Goal: Information Seeking & Learning: Compare options

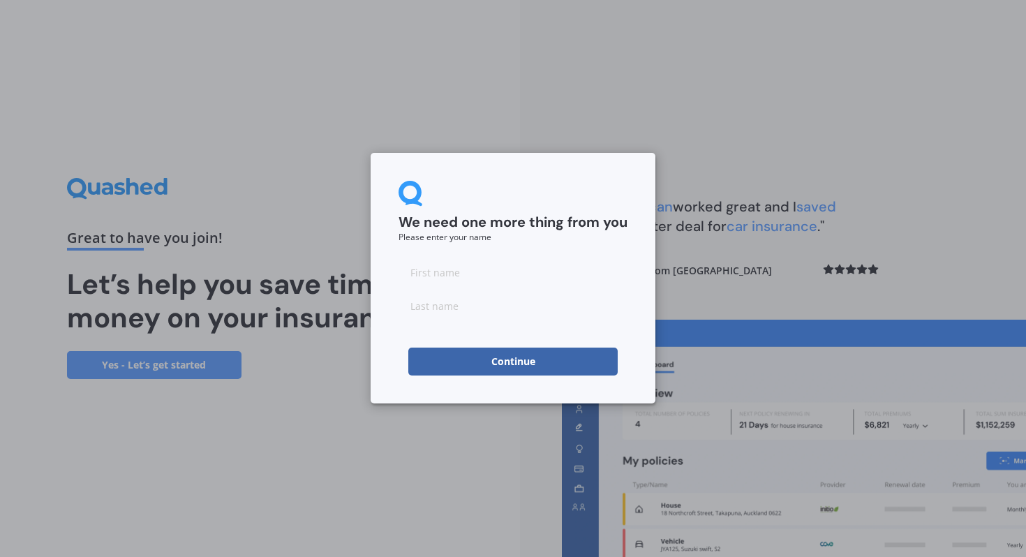
click at [522, 273] on input at bounding box center [512, 272] width 229 height 28
type input "Anneliese"
click at [433, 309] on input at bounding box center [512, 306] width 229 height 28
type input "Nikorima"
click at [426, 364] on button "Continue" at bounding box center [512, 361] width 209 height 28
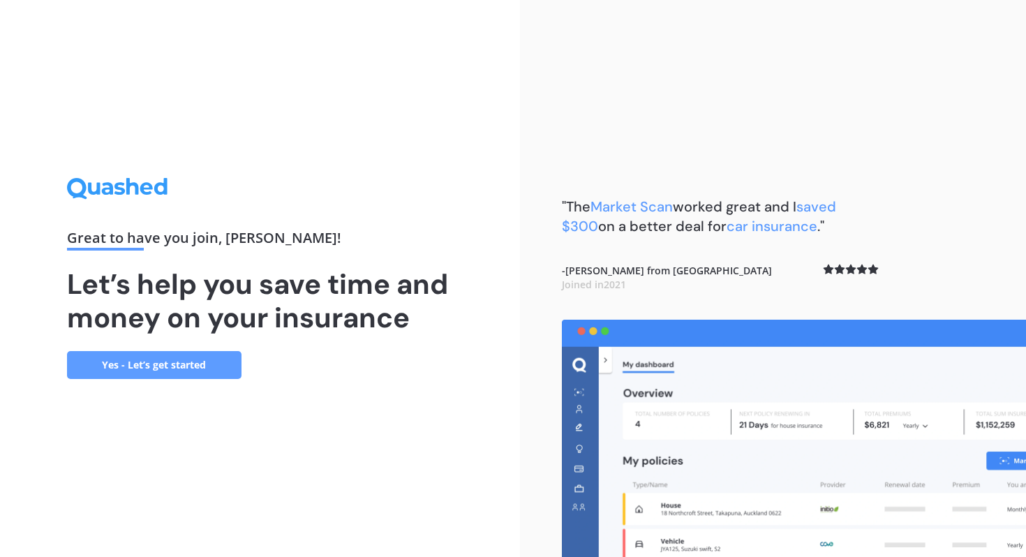
click at [202, 373] on link "Yes - Let’s get started" at bounding box center [154, 365] width 174 height 28
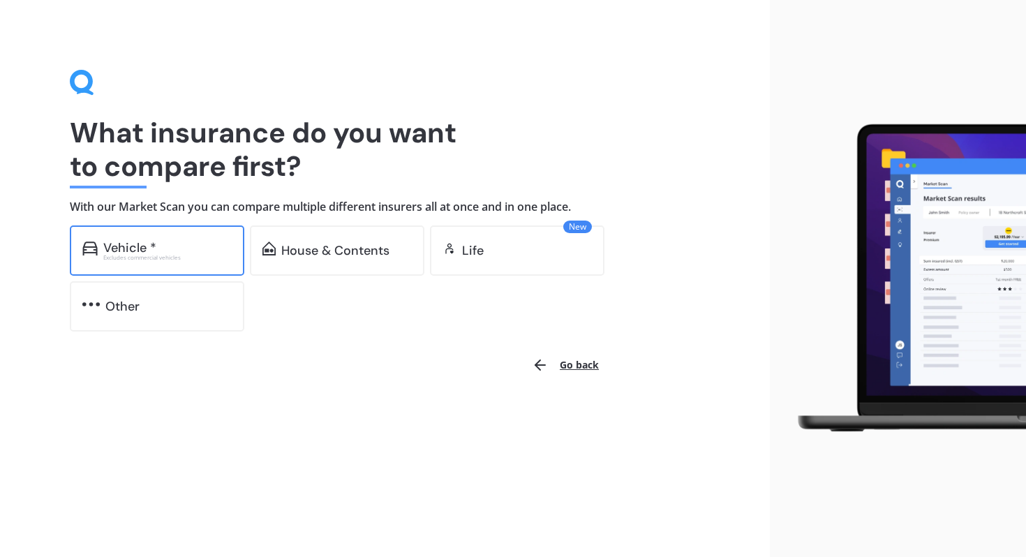
click at [207, 248] on div "Vehicle *" at bounding box center [167, 248] width 128 height 14
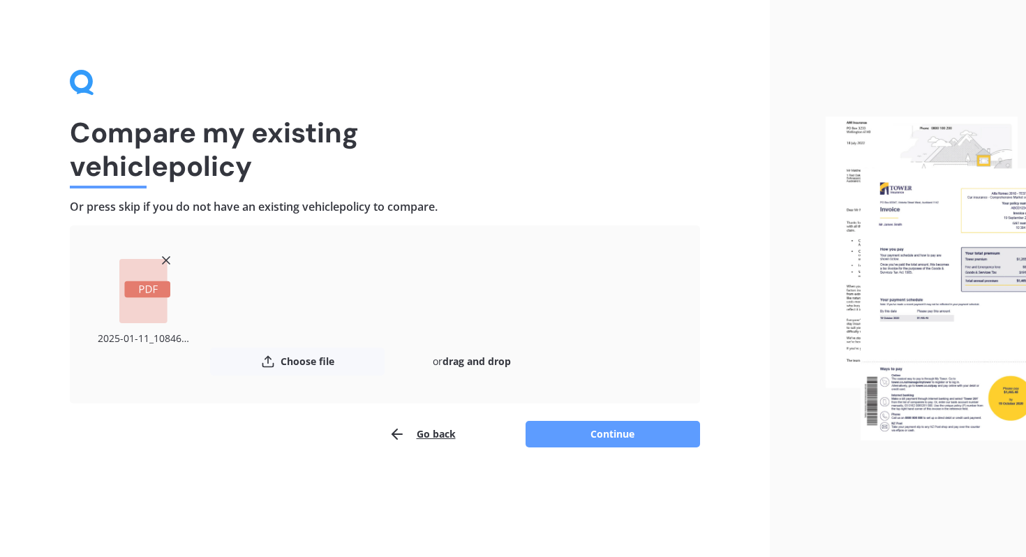
click at [165, 256] on icon at bounding box center [166, 260] width 14 height 14
click at [165, 257] on icon at bounding box center [166, 260] width 14 height 14
click at [576, 434] on button "Continue" at bounding box center [612, 434] width 174 height 27
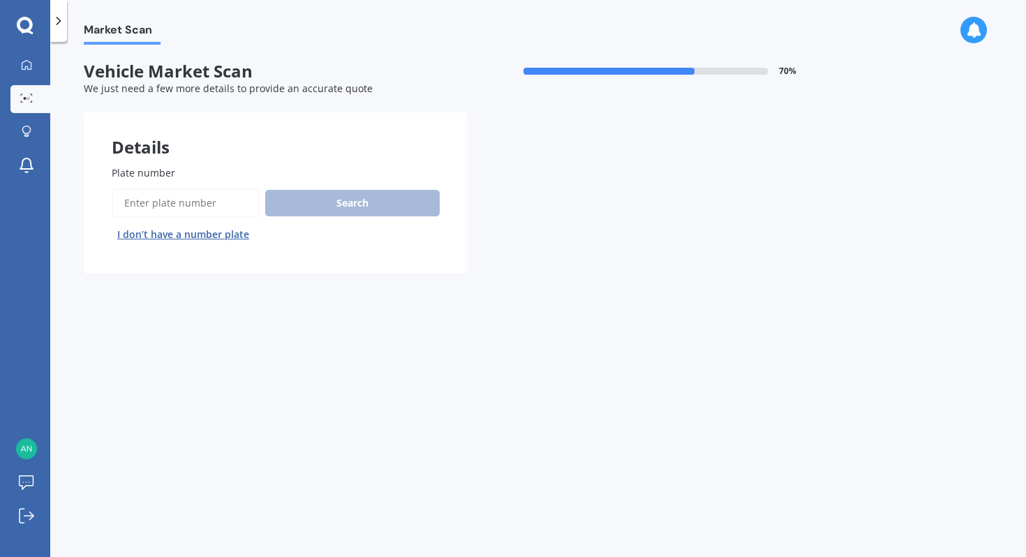
click at [153, 204] on input "Plate number" at bounding box center [186, 202] width 148 height 29
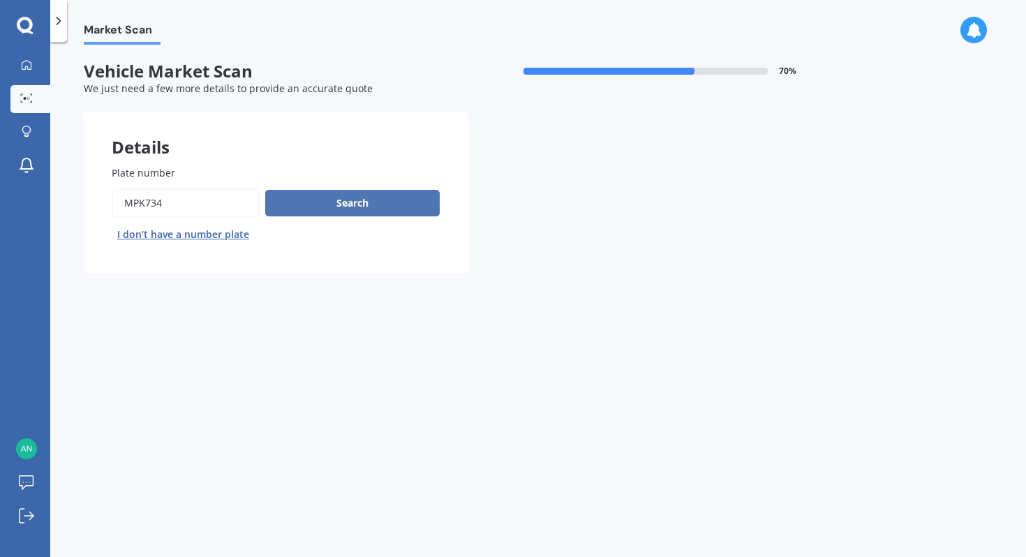
type input "mpk734"
click at [345, 204] on button "Search" at bounding box center [352, 203] width 174 height 27
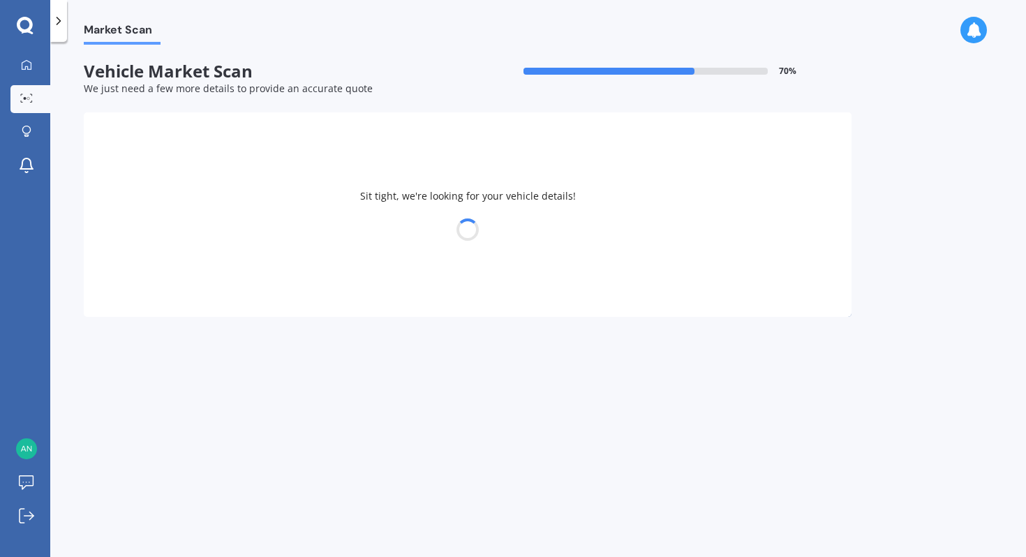
select select "TOYOTA"
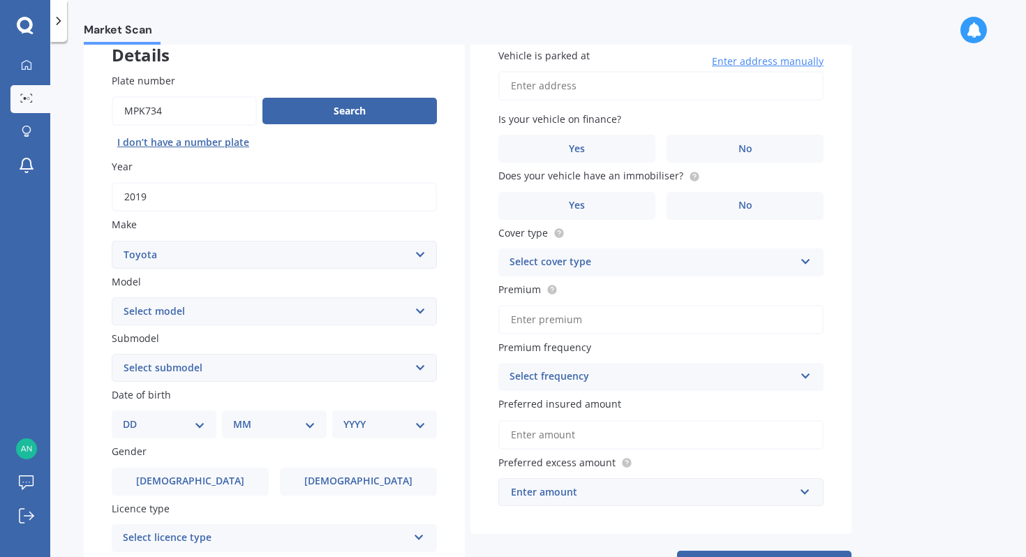
scroll to position [85, 0]
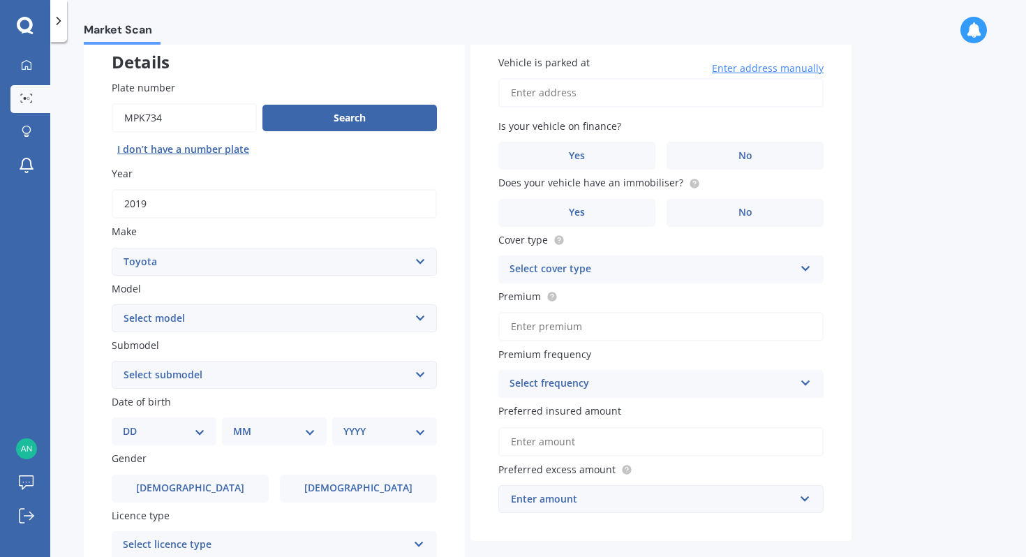
click at [300, 320] on select "Select model 4 Runner 86 Allex Allion Alphard Altezza Aqua Aristo Aurion Auris …" at bounding box center [274, 318] width 325 height 28
select select "RAV-4"
click at [112, 305] on select "Select model 4 Runner 86 Allex Allion Alphard Altezza Aqua Aristo Aurion Auris …" at bounding box center [274, 318] width 325 height 28
click at [203, 383] on select "Select submodel Diesel EV GX SUV 2.2/4WD/6AT Hybrid Hybrid 2WD Petrol" at bounding box center [274, 375] width 325 height 28
select select "PETROL"
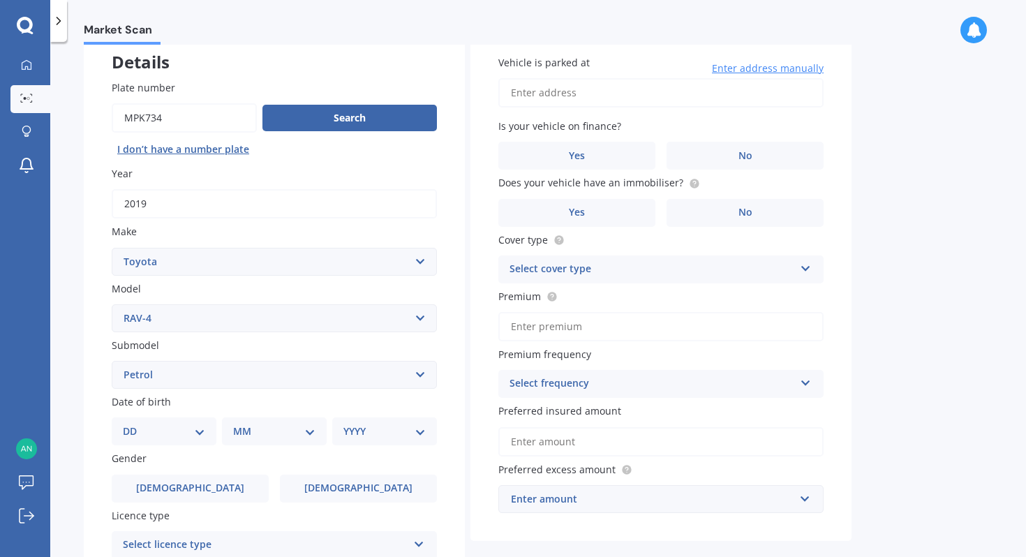
click at [112, 362] on select "Select submodel Diesel EV GX SUV 2.2/4WD/6AT Hybrid Hybrid 2WD Petrol" at bounding box center [274, 375] width 325 height 28
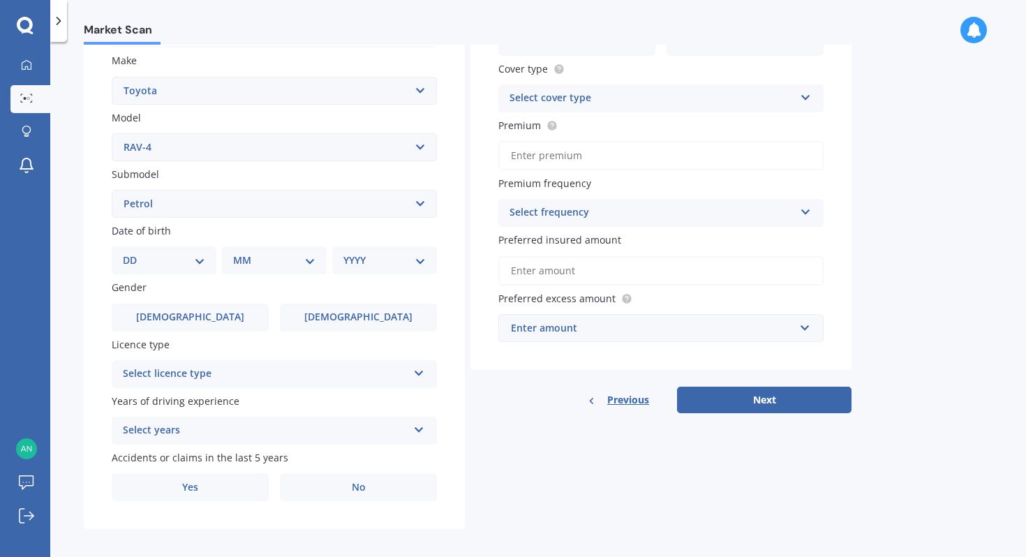
scroll to position [265, 0]
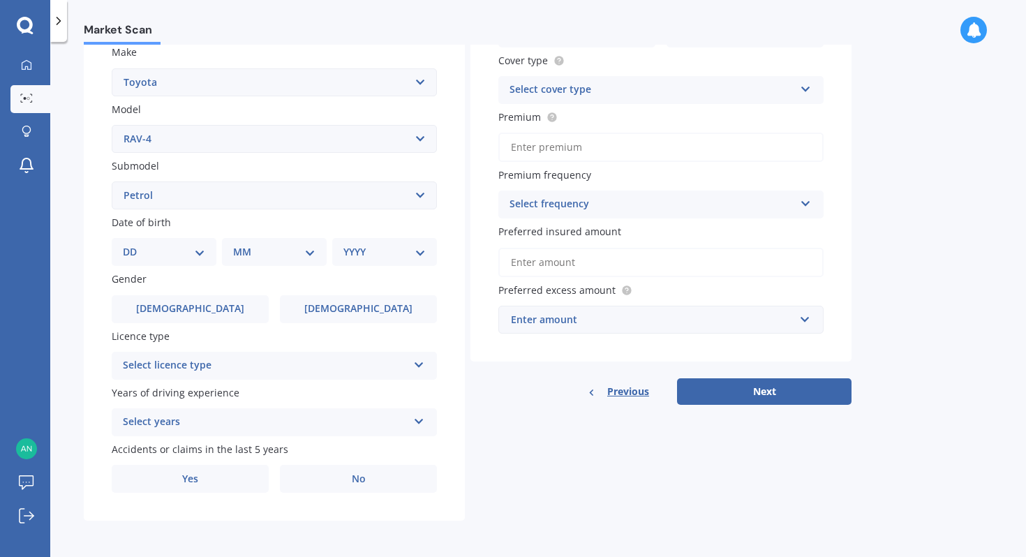
click at [173, 262] on div "DD 01 02 03 04 05 06 07 08 09 10 11 12 13 14 15 16 17 18 19 20 21 22 23 24 25 2…" at bounding box center [164, 252] width 105 height 28
click at [197, 251] on select "DD 01 02 03 04 05 06 07 08 09 10 11 12 13 14 15 16 17 18 19 20 21 22 23 24 25 2…" at bounding box center [164, 251] width 82 height 15
select select "08"
click at [134, 246] on select "DD 01 02 03 04 05 06 07 08 09 10 11 12 13 14 15 16 17 18 19 20 21 22 23 24 25 2…" at bounding box center [164, 251] width 82 height 15
click at [312, 255] on select "MM 01 02 03 04 05 06 07 08 09 10 11 12" at bounding box center [277, 251] width 77 height 15
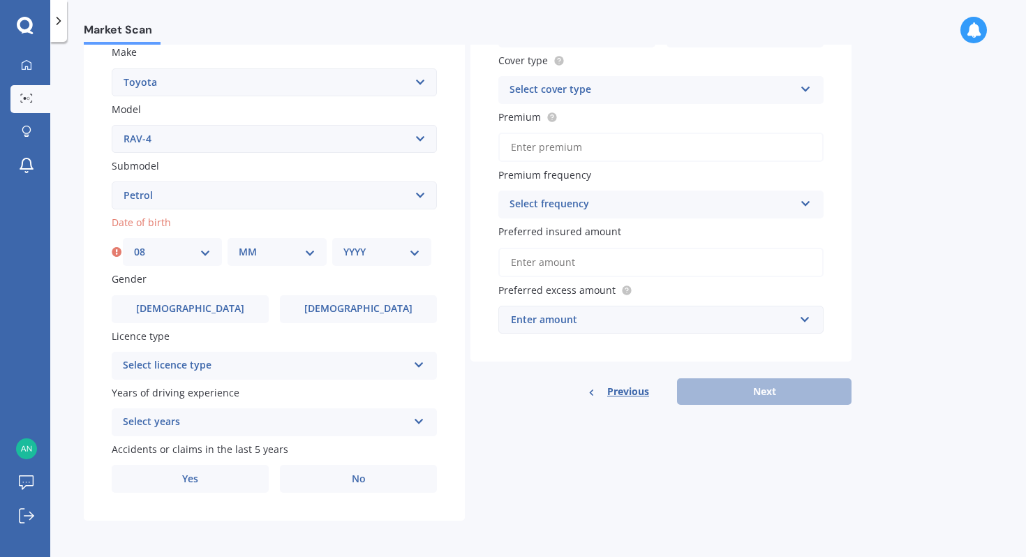
select select "06"
click at [239, 246] on select "MM 01 02 03 04 05 06 07 08 09 10 11 12" at bounding box center [277, 251] width 77 height 15
click at [374, 255] on select "YYYY 2025 2024 2023 2022 2021 2020 2019 2018 2017 2016 2015 2014 2013 2012 2011…" at bounding box center [381, 251] width 77 height 15
select select "1994"
click at [343, 246] on select "YYYY 2025 2024 2023 2022 2021 2020 2019 2018 2017 2016 2015 2014 2013 2012 2011…" at bounding box center [381, 251] width 77 height 15
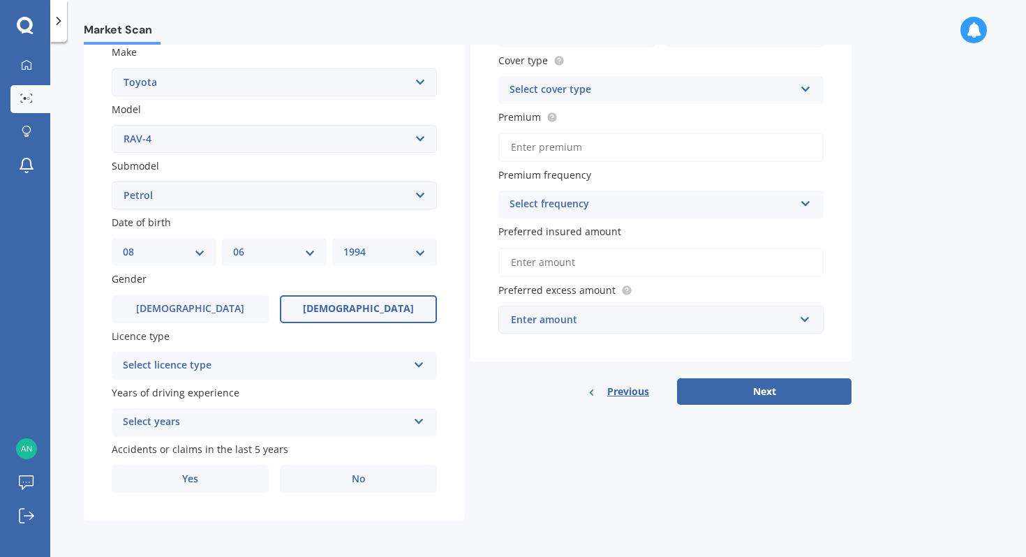
click at [336, 313] on label "Female" at bounding box center [358, 309] width 157 height 28
click at [0, 0] on input "Female" at bounding box center [0, 0] width 0 height 0
click at [294, 378] on div "Select licence type NZ Full NZ Restricted NZ Learners Australia United Kingdom …" at bounding box center [274, 366] width 325 height 28
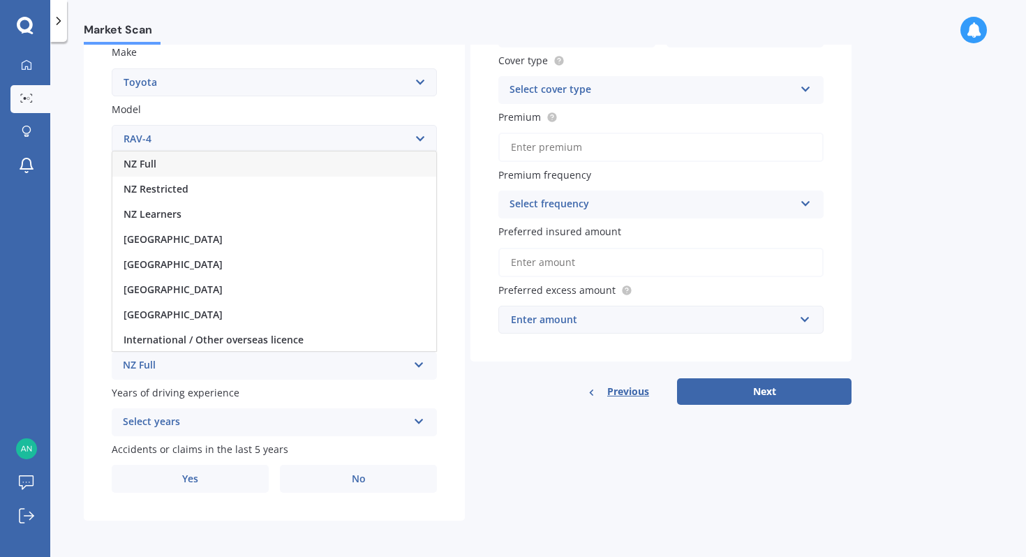
click at [223, 167] on div "NZ Full" at bounding box center [274, 163] width 324 height 25
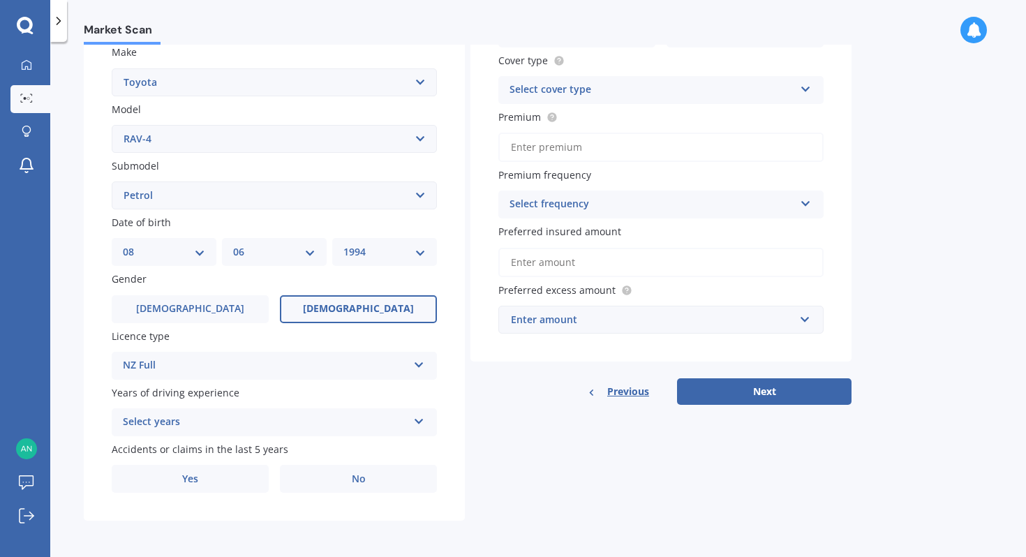
click at [149, 414] on div "Select years 5 or more years 4 years 3 years 2 years 1 year" at bounding box center [274, 422] width 325 height 28
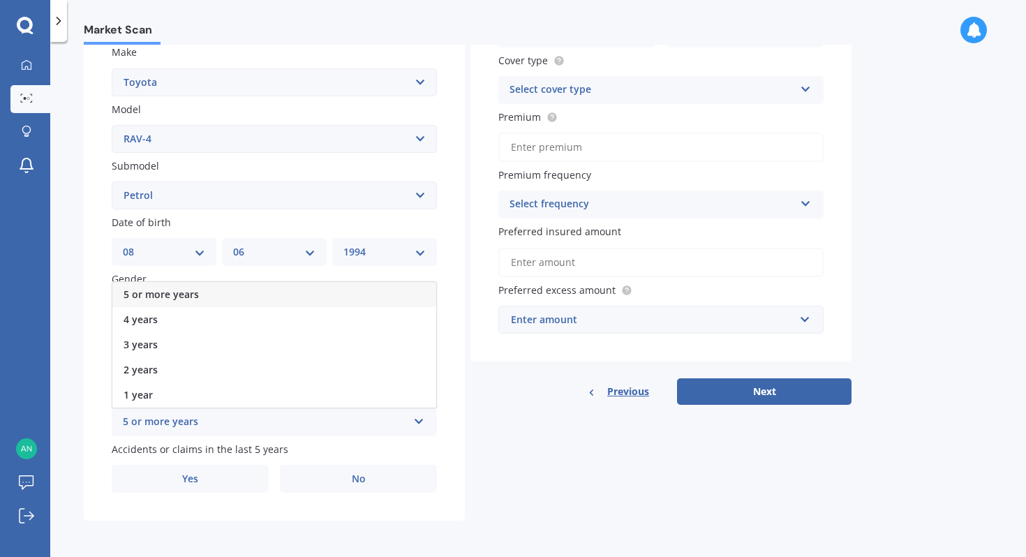
click at [153, 299] on span "5 or more years" at bounding box center [160, 293] width 75 height 13
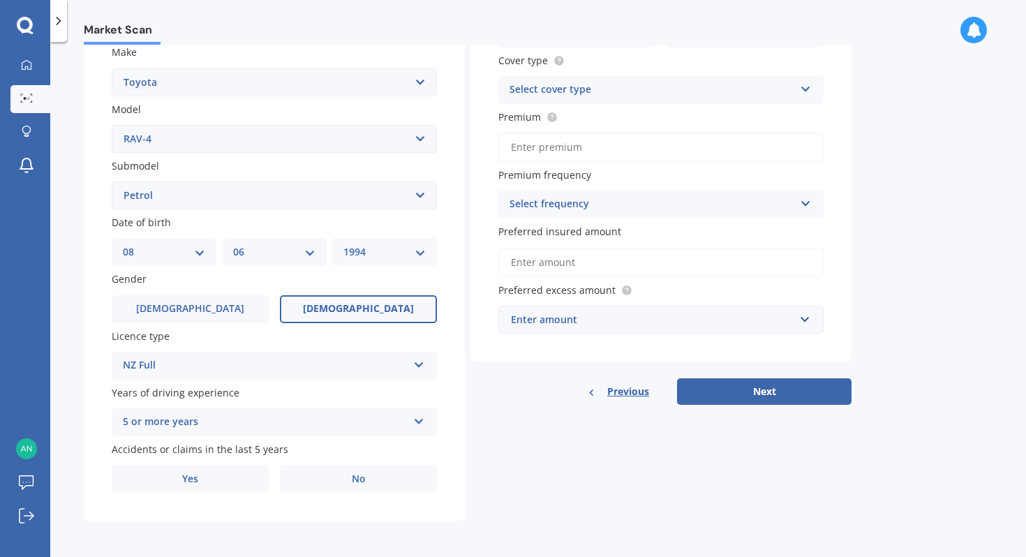
click at [153, 299] on label "Male" at bounding box center [190, 309] width 157 height 28
click at [0, 0] on input "Male" at bounding box center [0, 0] width 0 height 0
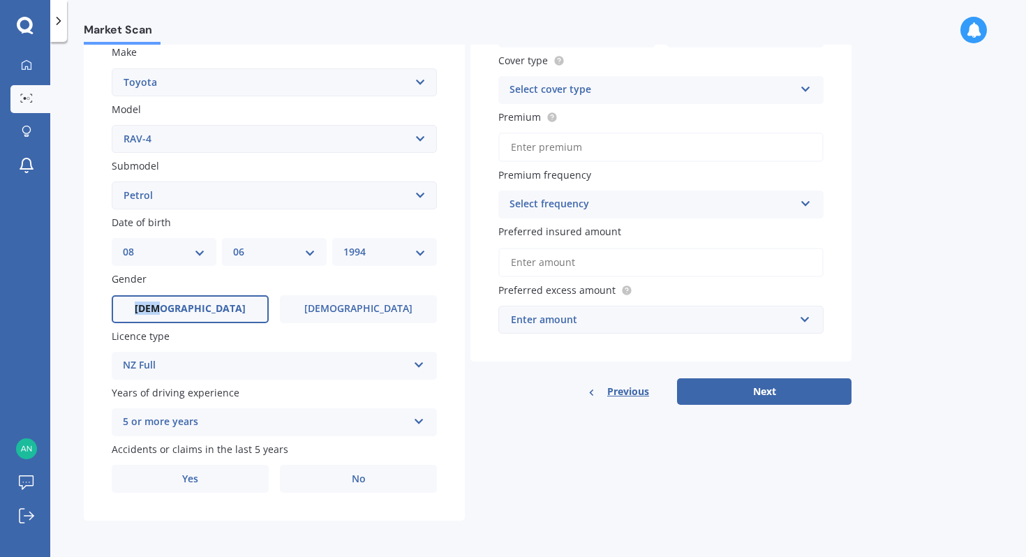
click at [321, 294] on div "Gender Male Female" at bounding box center [274, 296] width 325 height 51
click at [319, 316] on label "Female" at bounding box center [358, 309] width 157 height 28
click at [0, 0] on input "Female" at bounding box center [0, 0] width 0 height 0
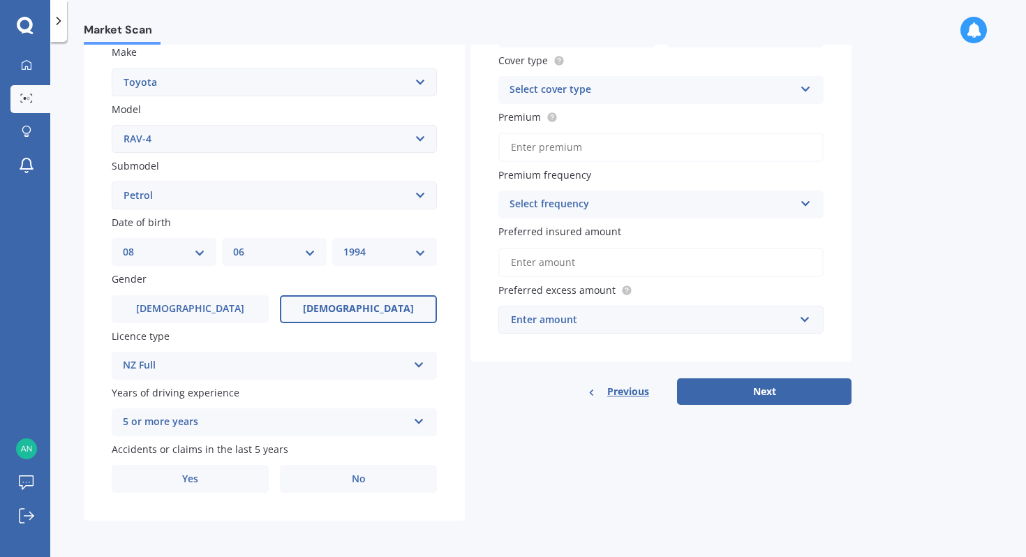
scroll to position [268, 0]
click at [165, 468] on label "Yes" at bounding box center [190, 479] width 157 height 28
click at [0, 0] on input "Yes" at bounding box center [0, 0] width 0 height 0
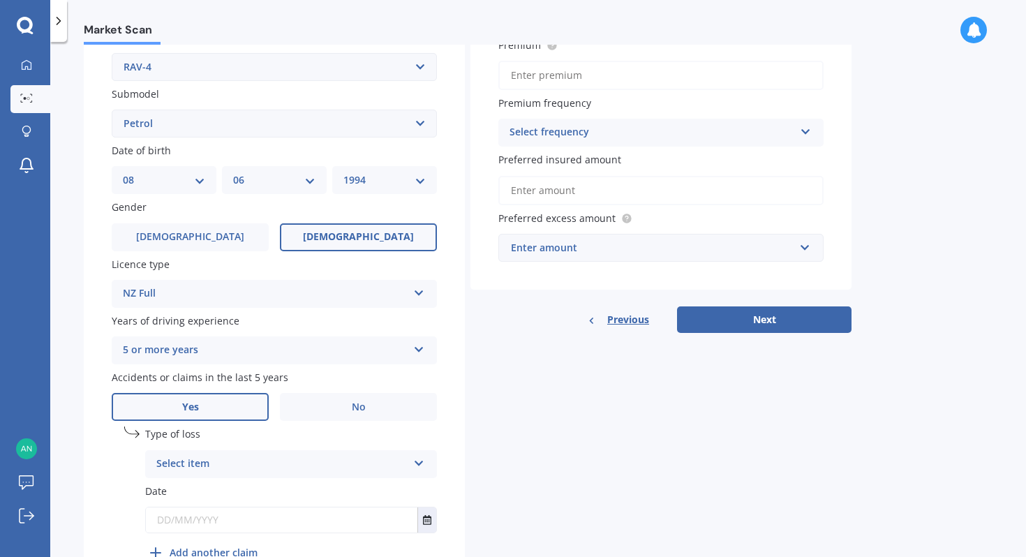
scroll to position [420, 0]
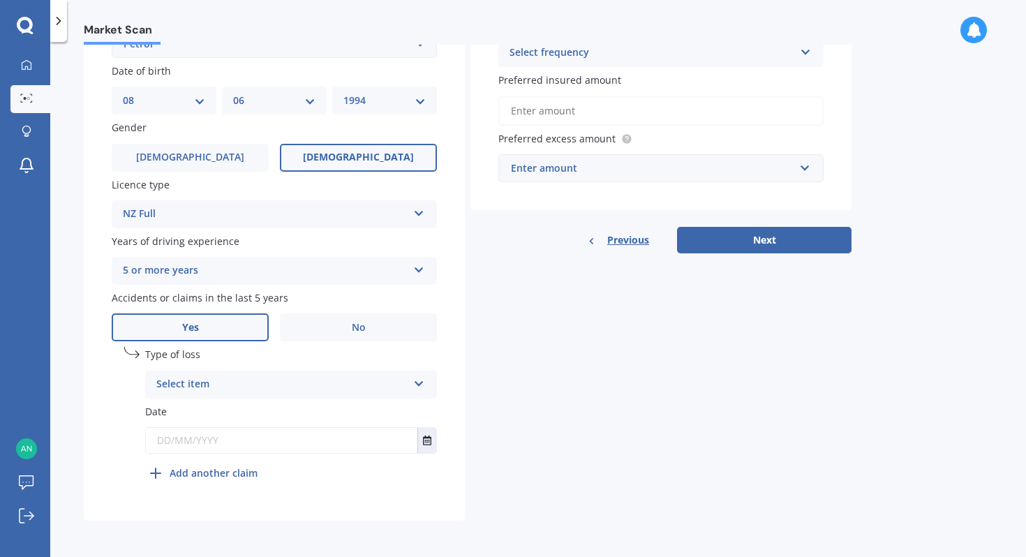
click at [326, 380] on div "Select item" at bounding box center [281, 384] width 251 height 17
click at [310, 407] on div "At fault accident" at bounding box center [291, 411] width 290 height 25
click at [263, 445] on input "text" at bounding box center [281, 440] width 271 height 25
type input "10/05/2025"
click at [668, 428] on div "Details Plate number Search I don’t have a number plate Year 2019 Make Select m…" at bounding box center [467, 108] width 767 height 824
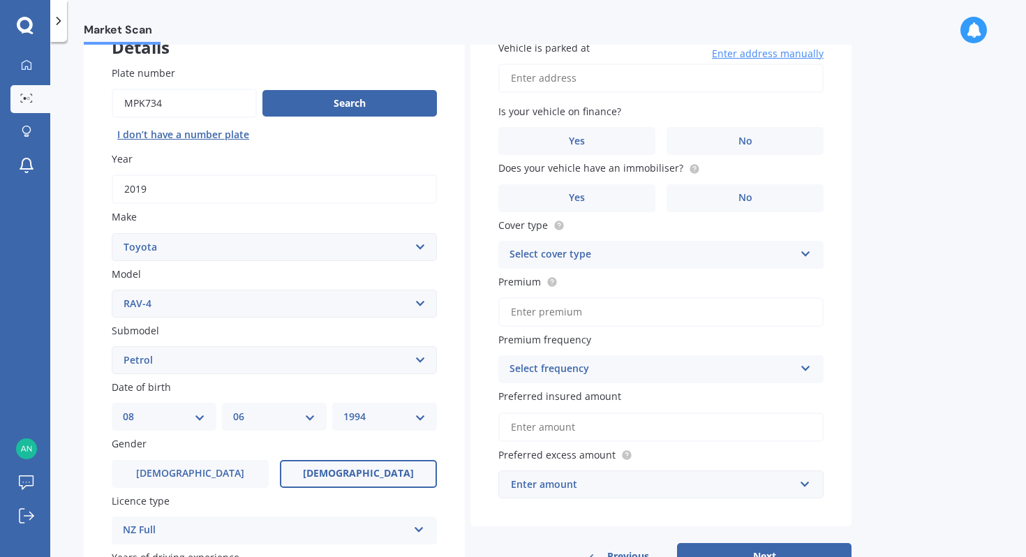
scroll to position [0, 0]
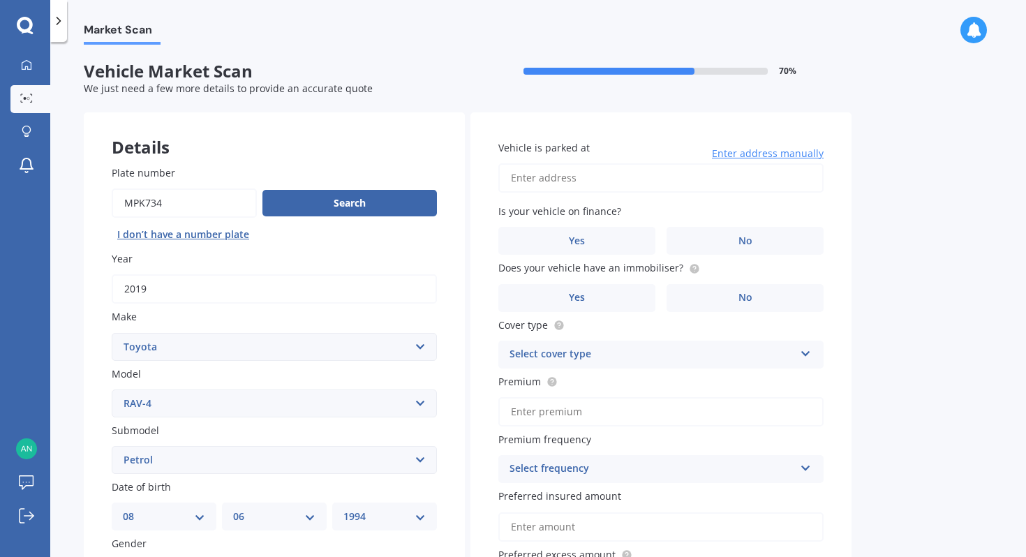
click at [584, 173] on input "Vehicle is parked at" at bounding box center [660, 177] width 325 height 29
type input "135 Roberts Line, Kelvin Grove, Palmerston North 4414"
click at [608, 246] on label "Yes" at bounding box center [576, 241] width 157 height 28
click at [0, 0] on input "Yes" at bounding box center [0, 0] width 0 height 0
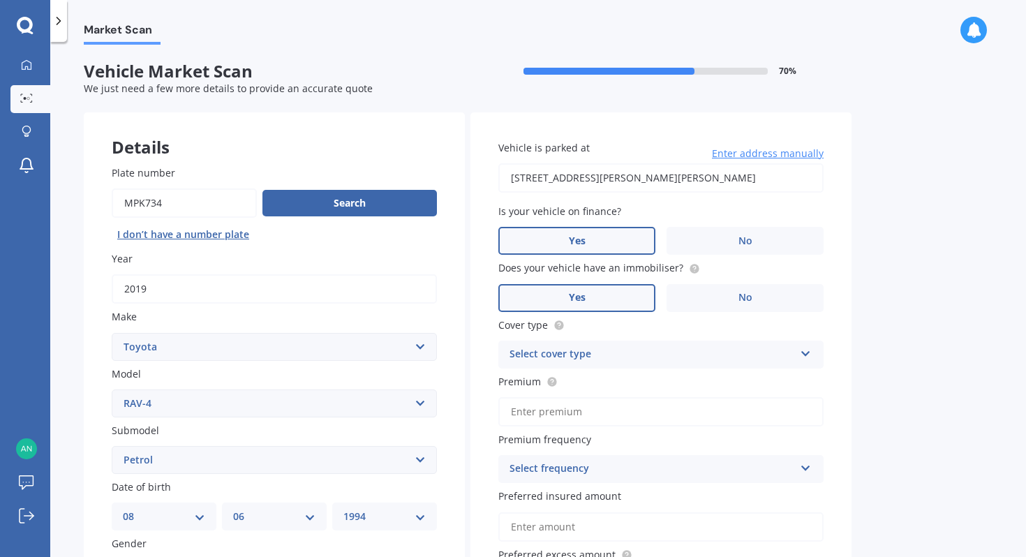
click at [617, 304] on label "Yes" at bounding box center [576, 298] width 157 height 28
click at [0, 0] on input "Yes" at bounding box center [0, 0] width 0 height 0
click at [689, 272] on circle at bounding box center [693, 268] width 9 height 9
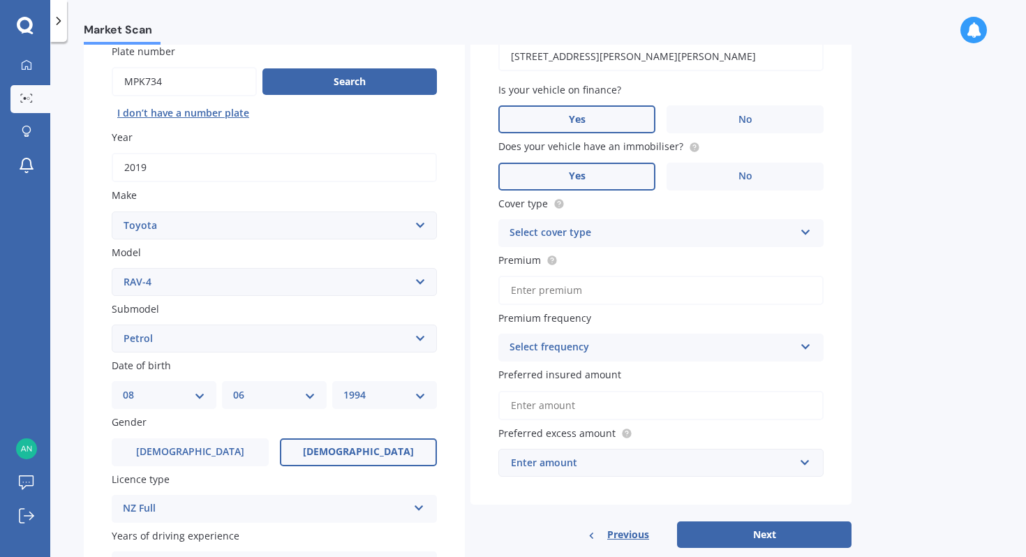
scroll to position [122, 0]
click at [719, 222] on div "Select cover type Comprehensive Third Party, Fire & Theft Third Party" at bounding box center [660, 232] width 325 height 28
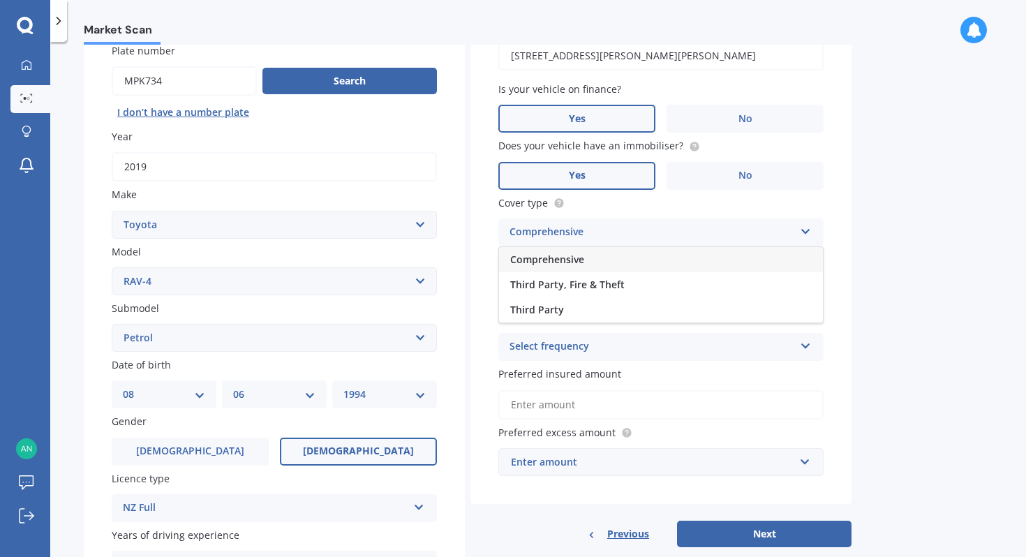
click at [695, 258] on div "Comprehensive" at bounding box center [661, 259] width 324 height 25
click at [723, 288] on input "Premium" at bounding box center [660, 289] width 325 height 29
type input "$500.00"
click at [933, 338] on div "Market Scan Vehicle Market Scan 70 % We just need a few more details to provide…" at bounding box center [537, 302] width 975 height 515
click at [777, 352] on div "Select frequency" at bounding box center [651, 346] width 285 height 17
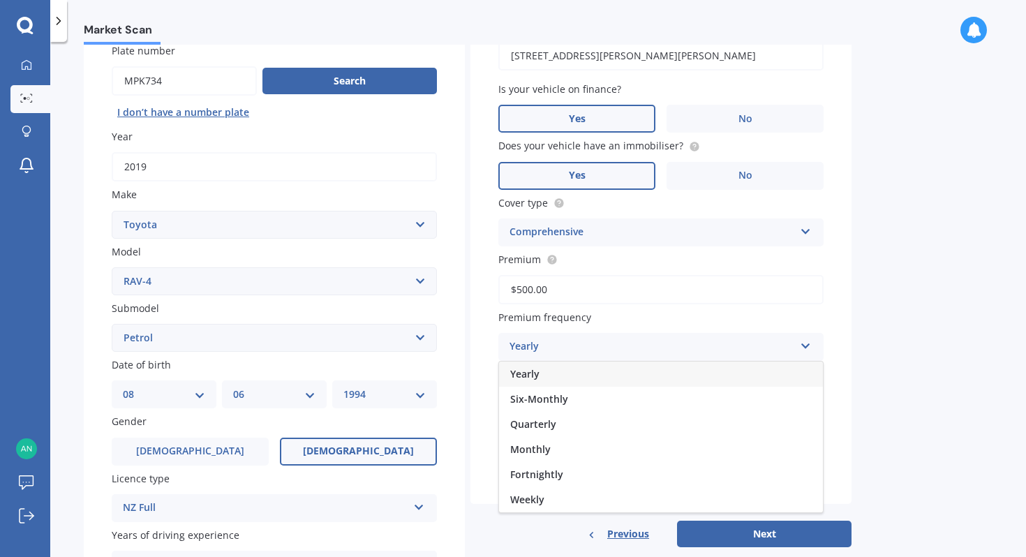
click at [777, 352] on div "Yearly" at bounding box center [651, 346] width 285 height 17
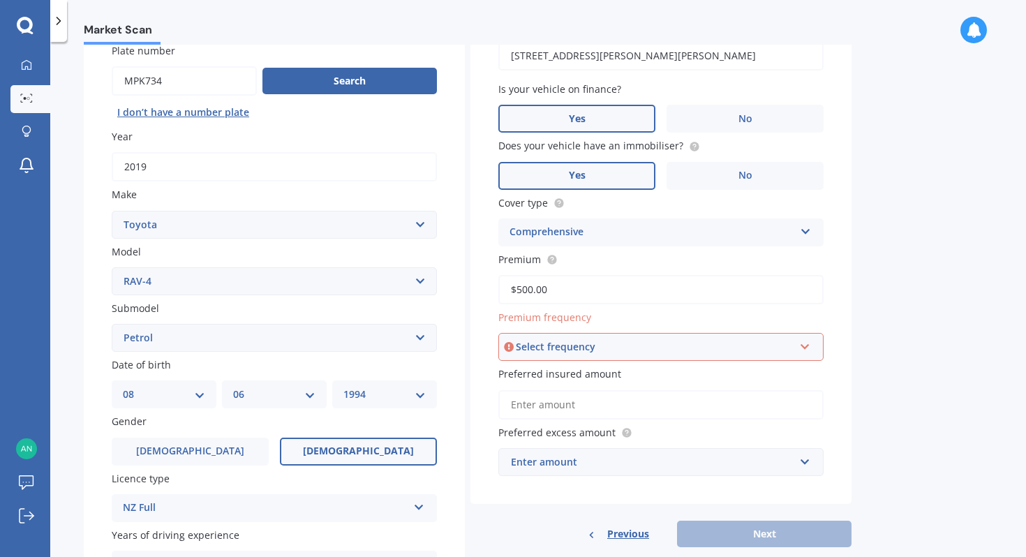
click at [777, 352] on div "Select frequency" at bounding box center [655, 346] width 278 height 15
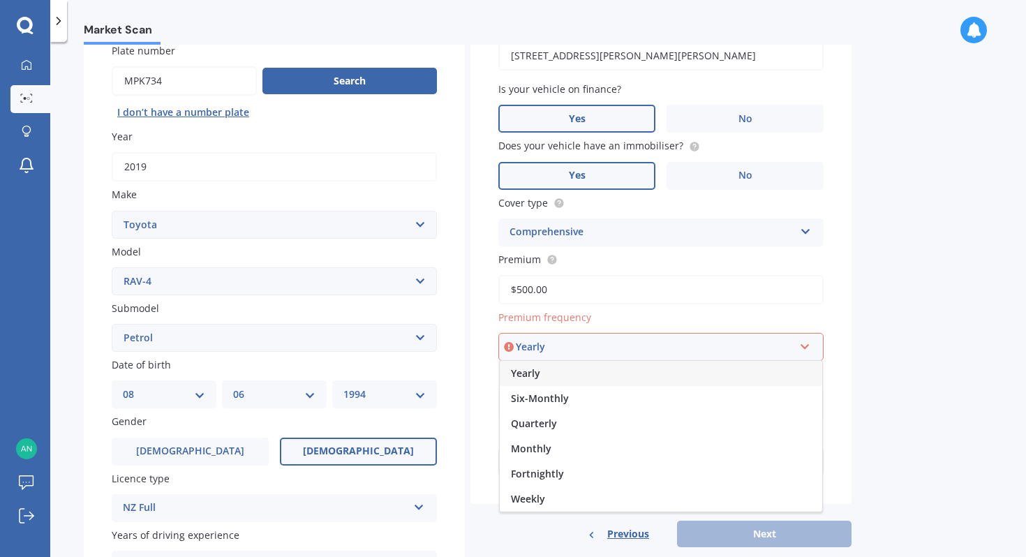
click at [893, 324] on div "Market Scan Vehicle Market Scan 70 % We just need a few more details to provide…" at bounding box center [537, 302] width 975 height 515
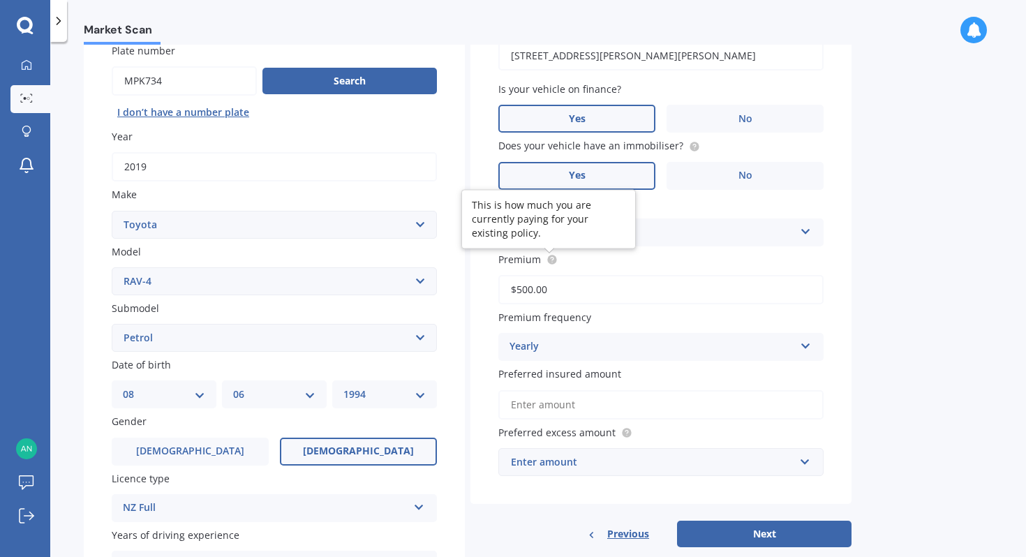
click at [550, 262] on circle at bounding box center [551, 259] width 9 height 9
click at [539, 290] on input "$500.00" at bounding box center [660, 289] width 325 height 29
type input "$1,028.05"
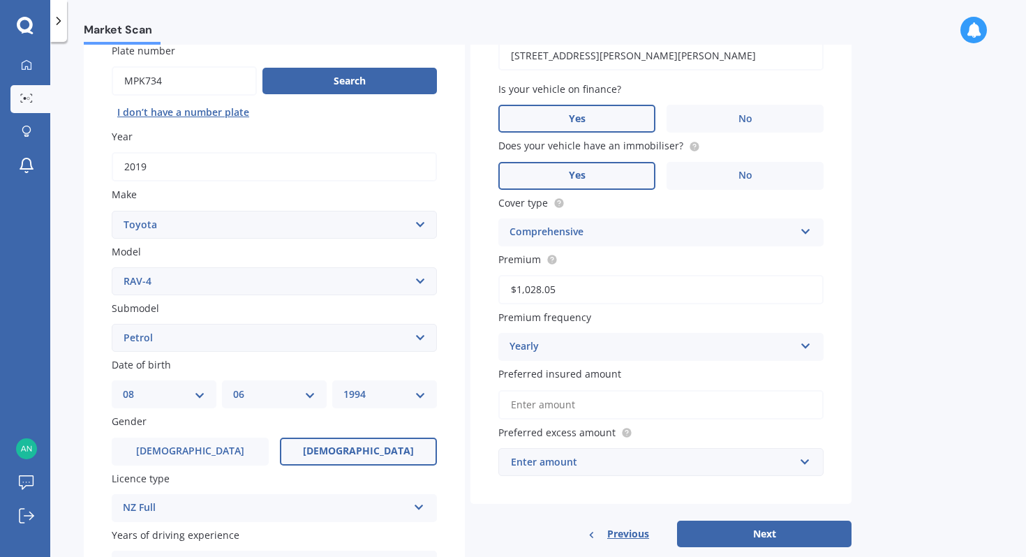
click at [627, 405] on input "Preferred insured amount" at bounding box center [660, 404] width 325 height 29
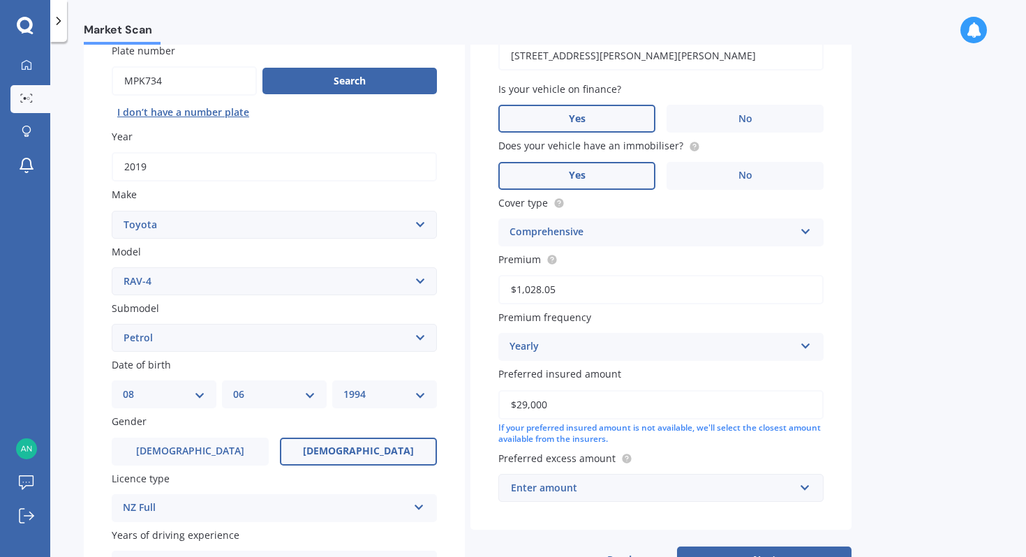
type input "$29,000"
click at [895, 373] on div "Market Scan Vehicle Market Scan 70 % We just need a few more details to provide…" at bounding box center [537, 302] width 975 height 515
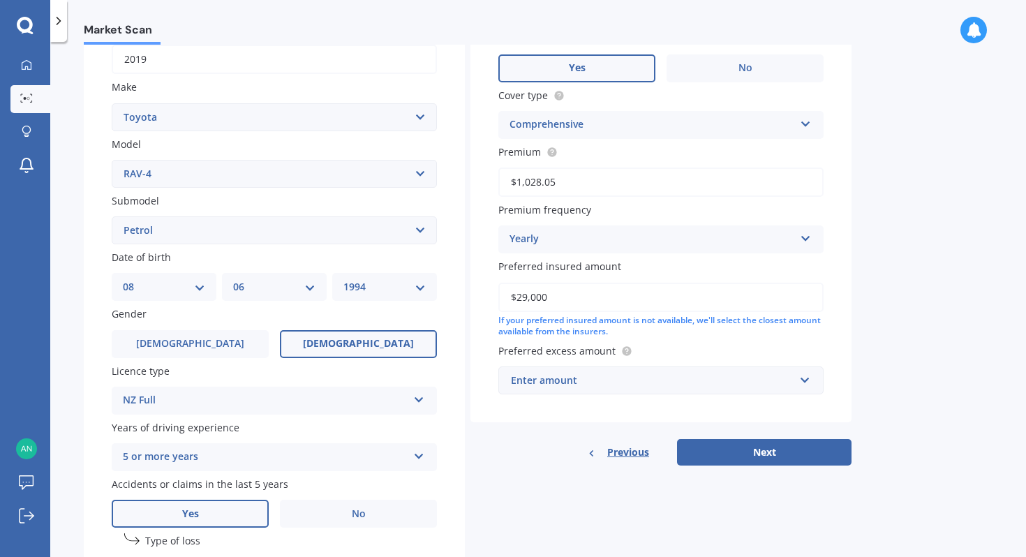
scroll to position [248, 0]
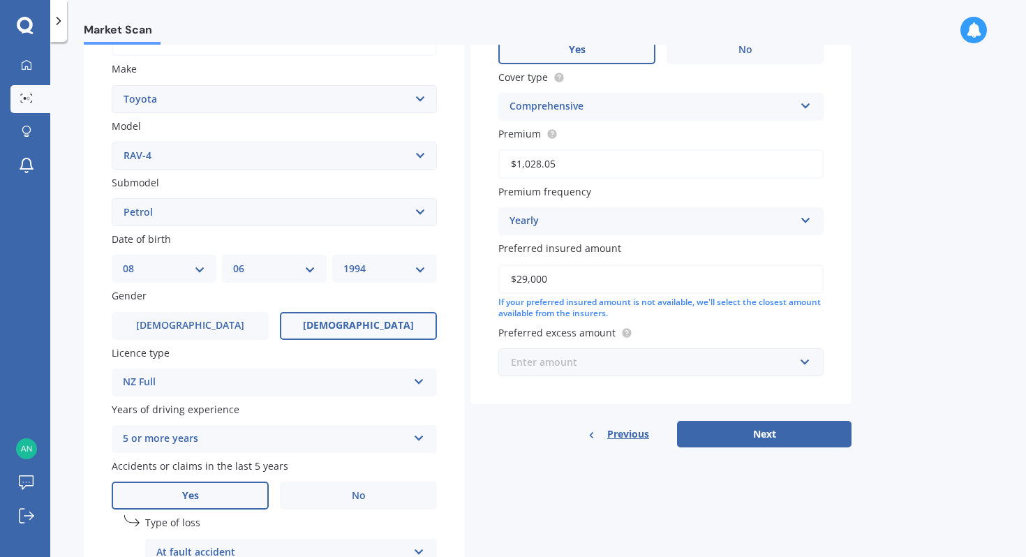
click at [784, 357] on input "text" at bounding box center [656, 362] width 313 height 27
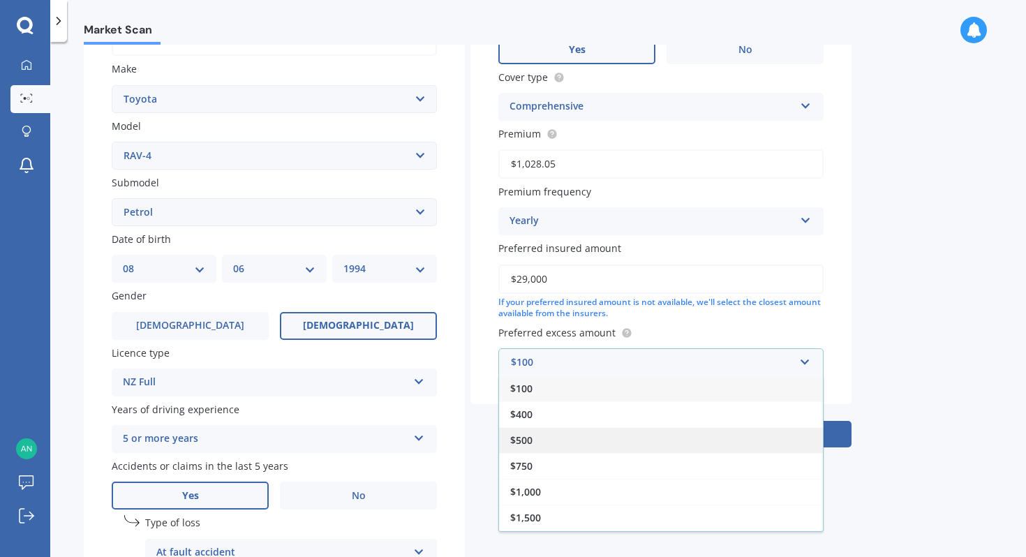
click at [682, 448] on div "$500" at bounding box center [661, 440] width 324 height 26
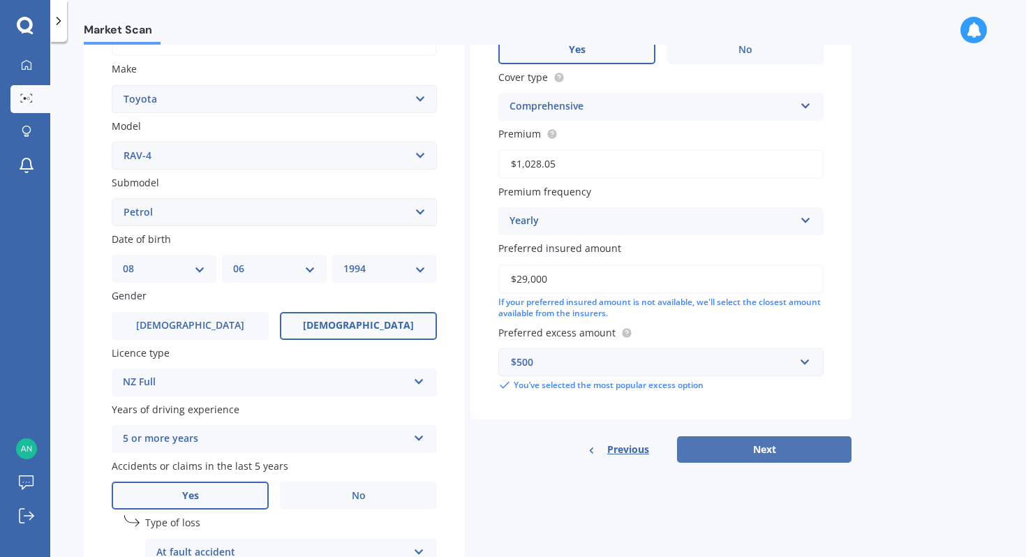
click at [750, 449] on button "Next" at bounding box center [764, 449] width 174 height 27
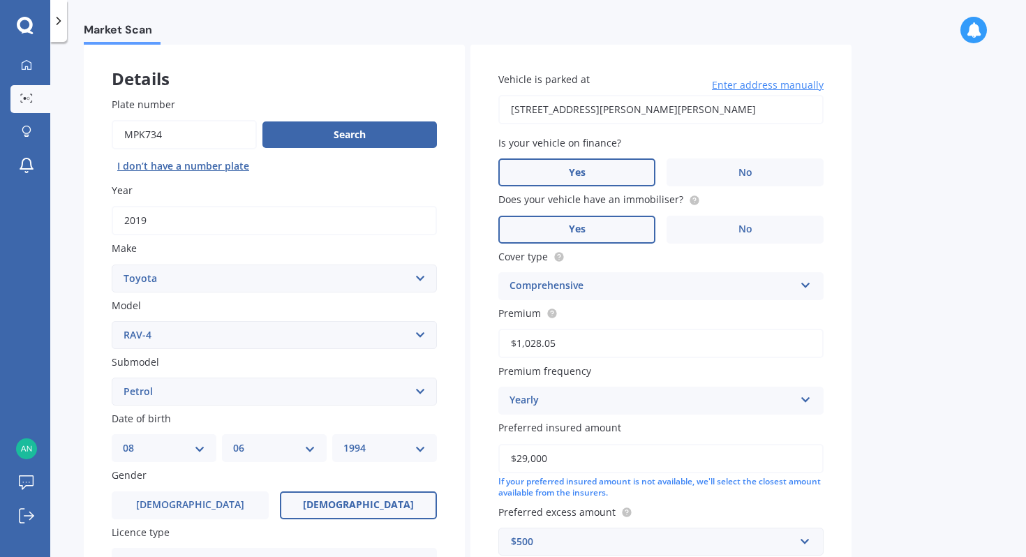
select select "08"
select select "06"
select select "1994"
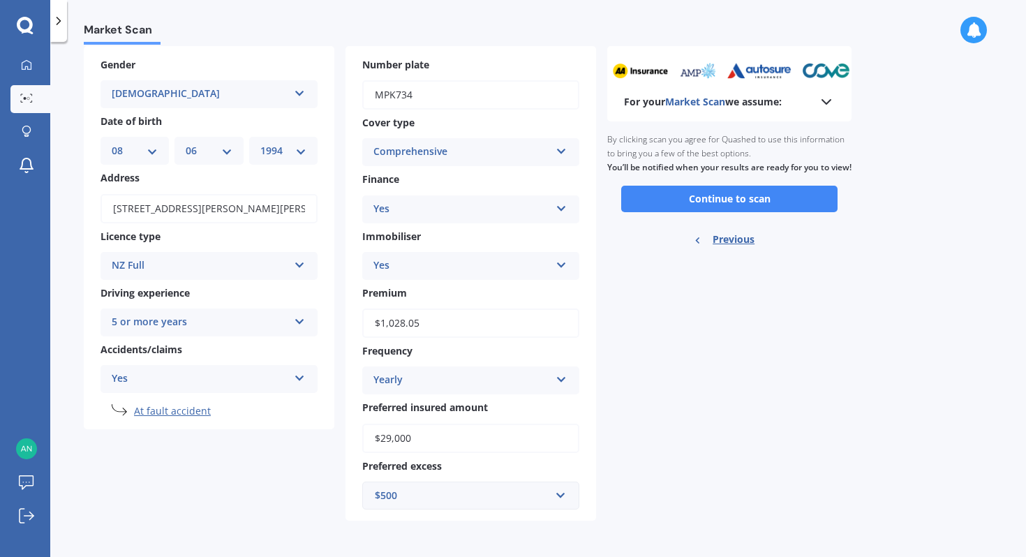
scroll to position [0, 0]
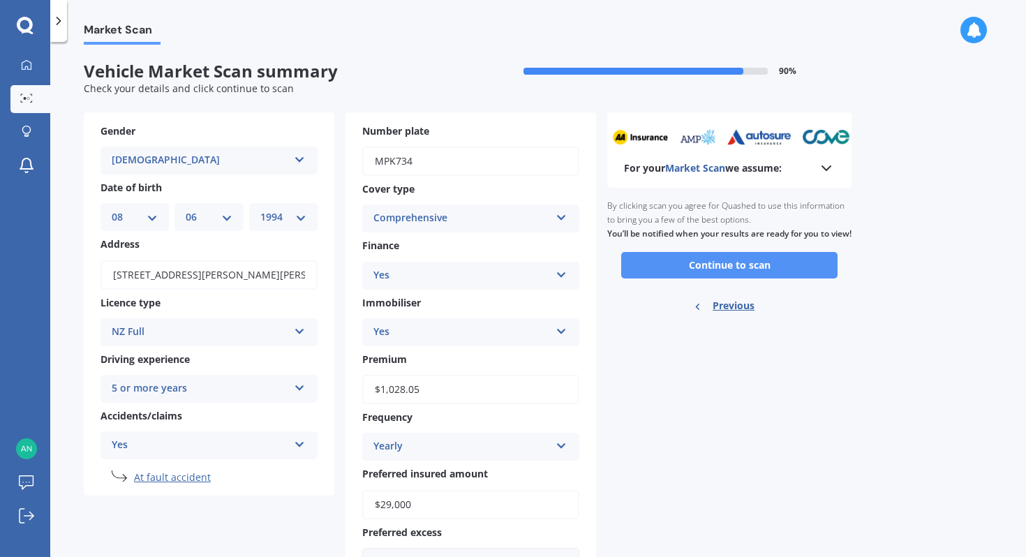
click at [732, 272] on button "Continue to scan" at bounding box center [729, 265] width 216 height 27
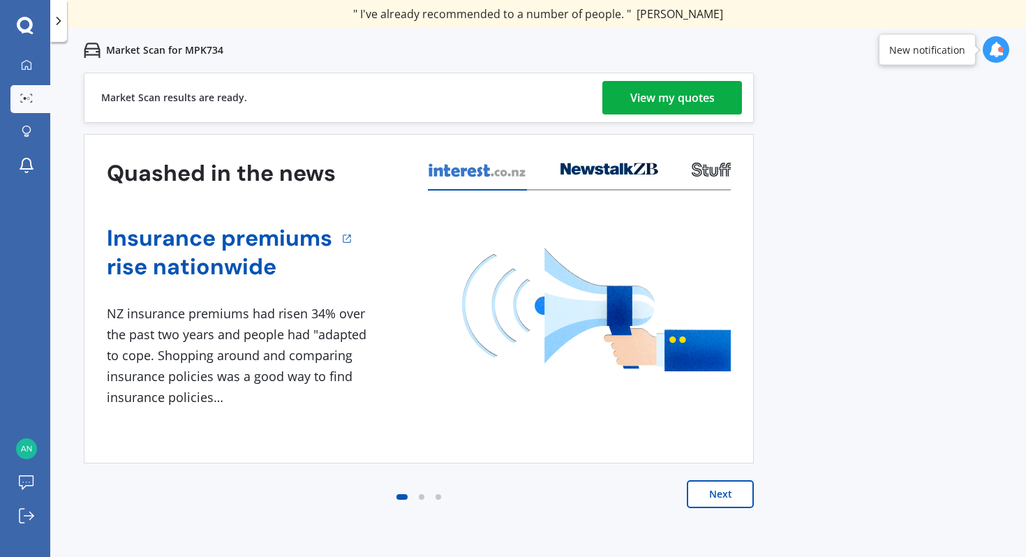
click at [687, 93] on div "View my quotes" at bounding box center [672, 97] width 84 height 33
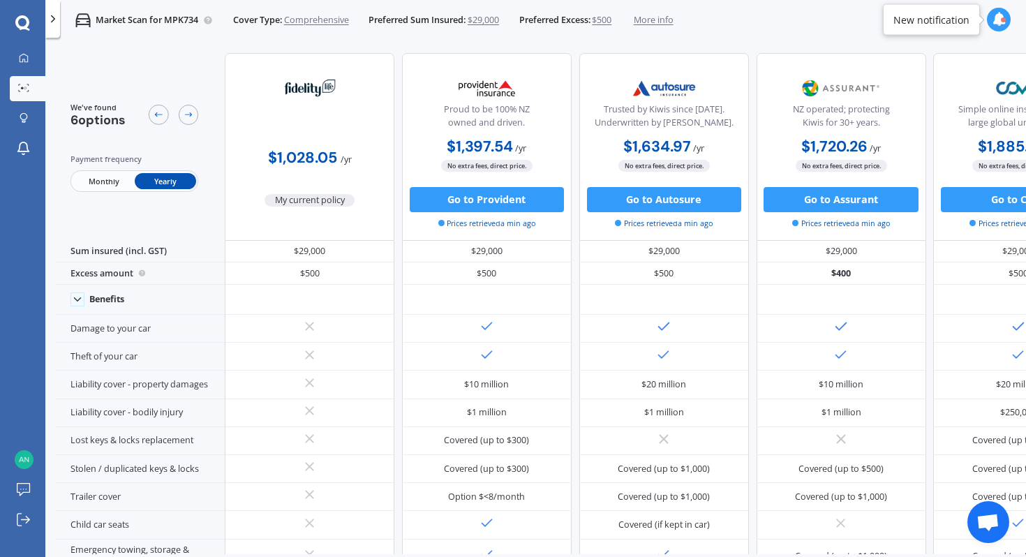
click at [308, 200] on span "My current policy" at bounding box center [309, 200] width 90 height 13
click at [317, 169] on div "$1,028.05 / yr" at bounding box center [310, 153] width 170 height 36
click at [317, 165] on b "$1,028.05" at bounding box center [302, 158] width 69 height 20
click at [109, 184] on span "Monthly" at bounding box center [103, 181] width 61 height 16
click at [126, 23] on p "Market Scan for MPK734" at bounding box center [147, 20] width 103 height 13
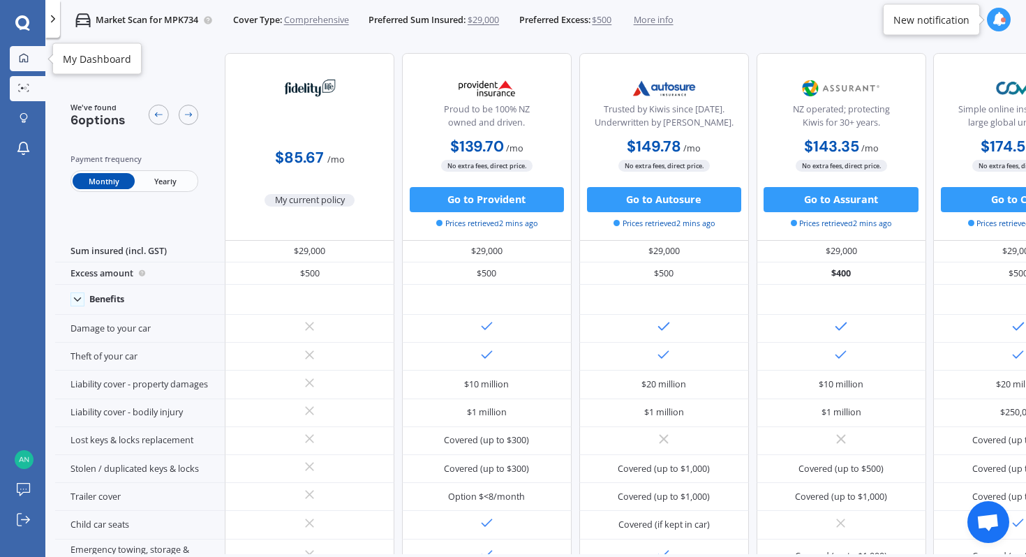
click at [26, 62] on icon at bounding box center [24, 58] width 10 height 10
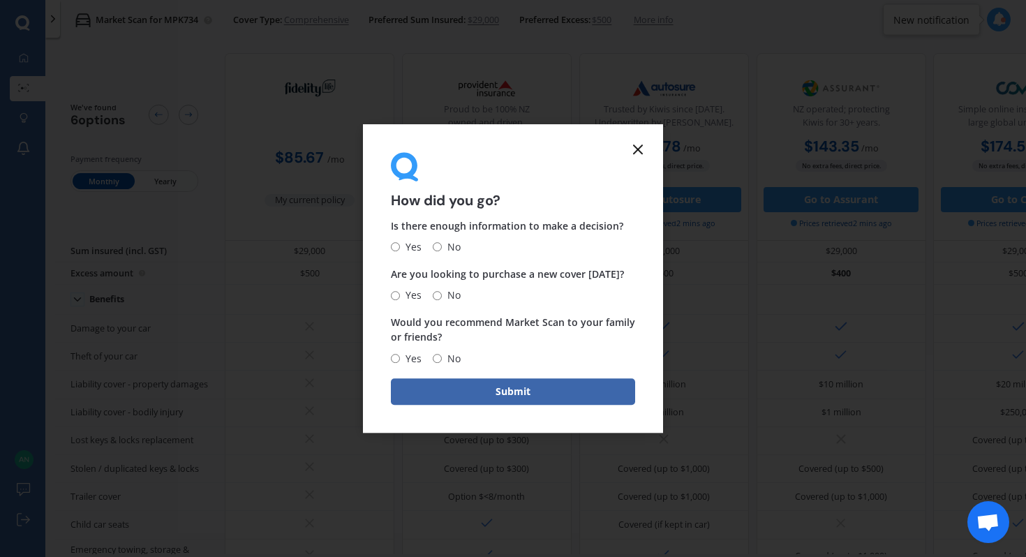
click at [394, 249] on input "Yes" at bounding box center [395, 247] width 9 height 9
radio input "true"
click at [437, 291] on input "No" at bounding box center [437, 295] width 9 height 9
radio input "true"
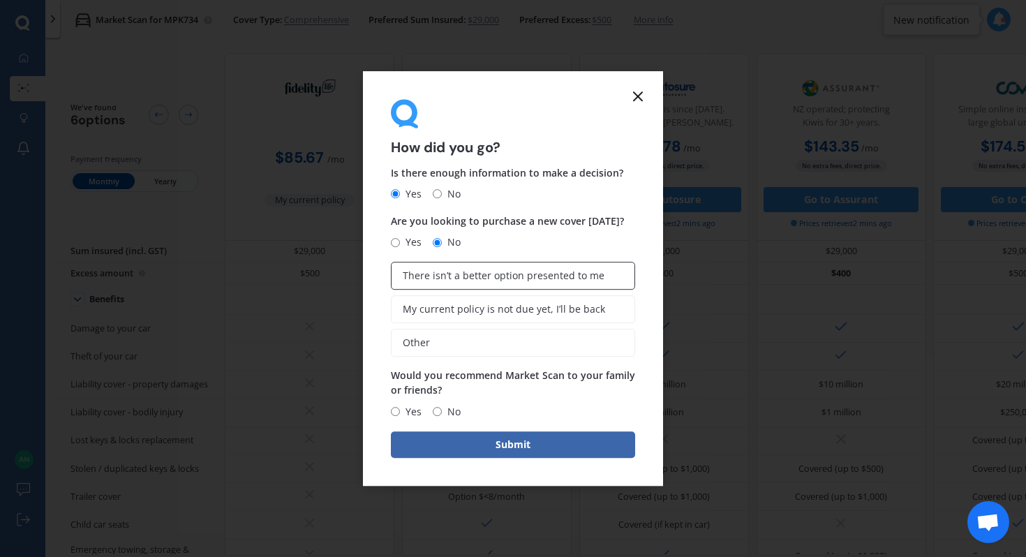
click at [460, 279] on span "There isn’t a better option presented to me" at bounding box center [504, 276] width 202 height 12
click at [0, 0] on input "There isn’t a better option presented to me" at bounding box center [0, 0] width 0 height 0
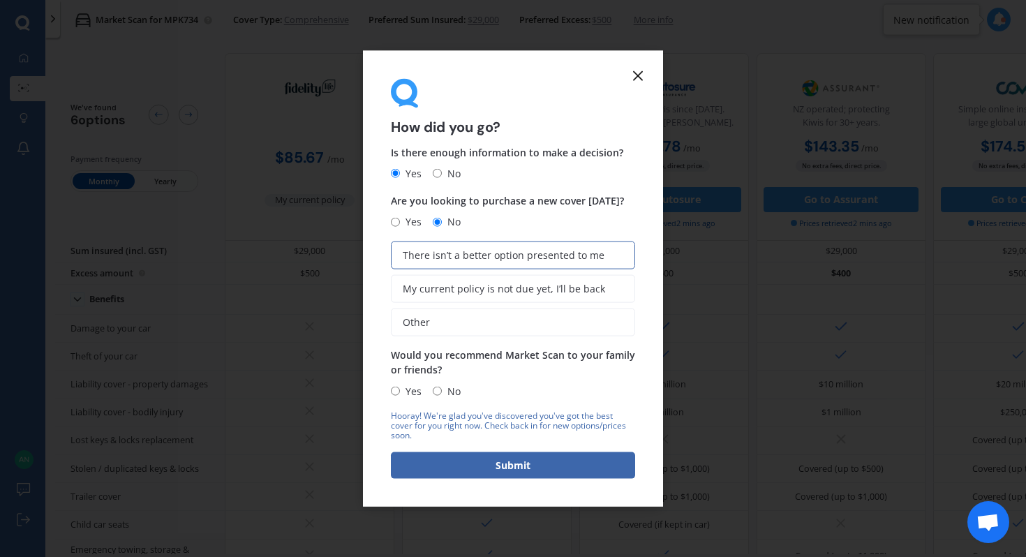
click at [397, 396] on input "Yes" at bounding box center [395, 391] width 9 height 9
radio input "true"
click at [440, 458] on button "Submit" at bounding box center [513, 464] width 244 height 27
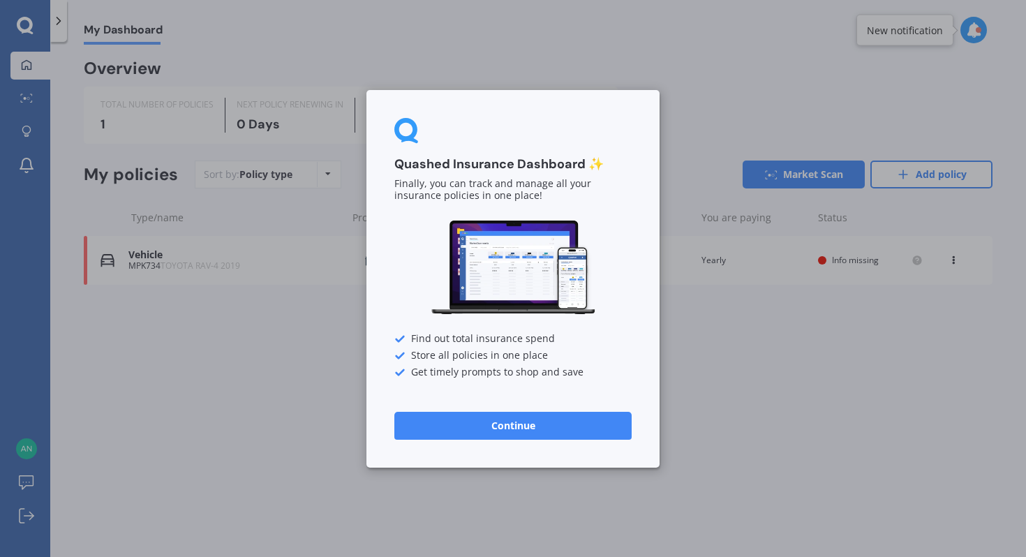
click at [460, 430] on button "Continue" at bounding box center [512, 425] width 237 height 28
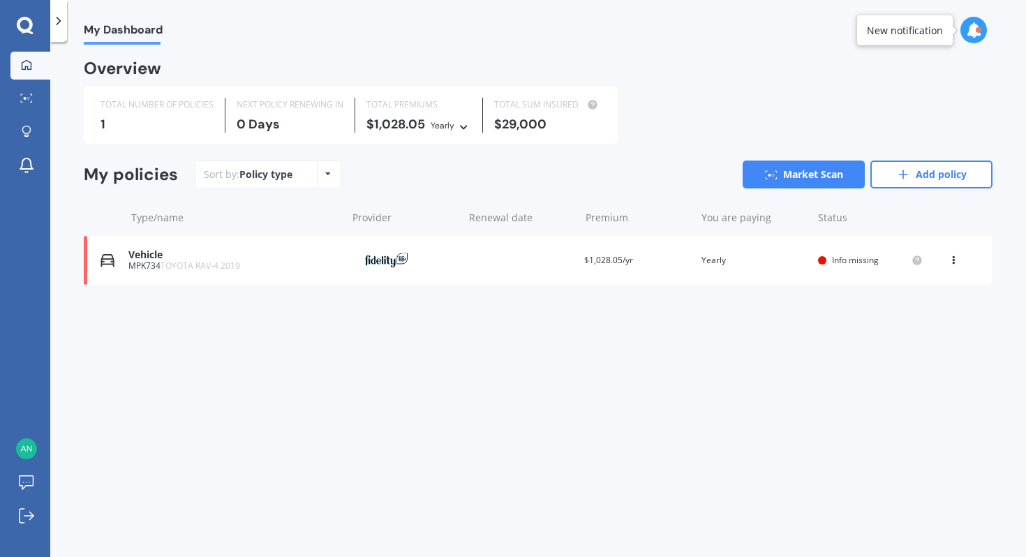
click at [397, 390] on div "My Dashboard Overview TOTAL NUMBER OF POLICIES 1 NEXT POLICY RENEWING IN 0 Days…" at bounding box center [537, 302] width 975 height 515
click at [803, 262] on div "You are paying Yearly" at bounding box center [753, 260] width 105 height 14
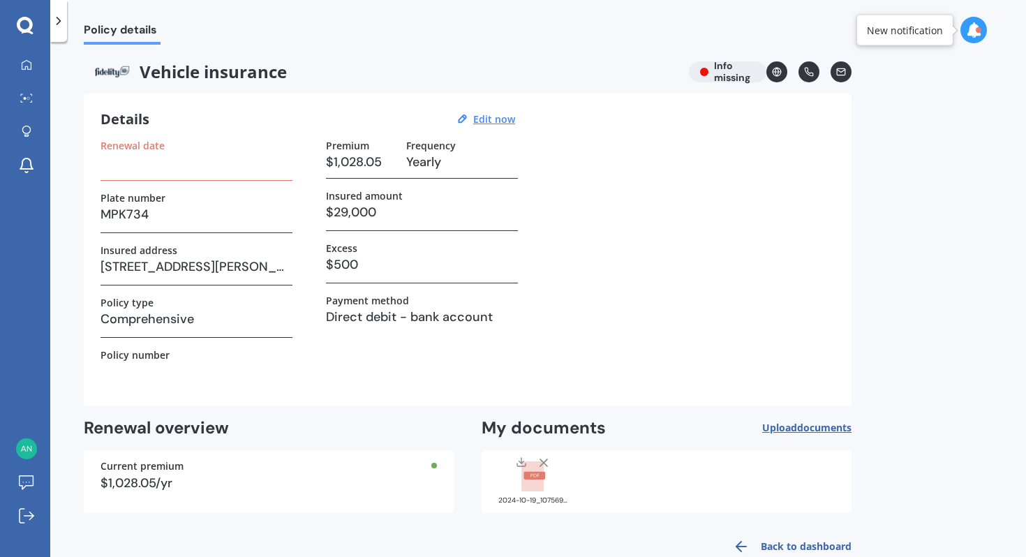
scroll to position [31, 0]
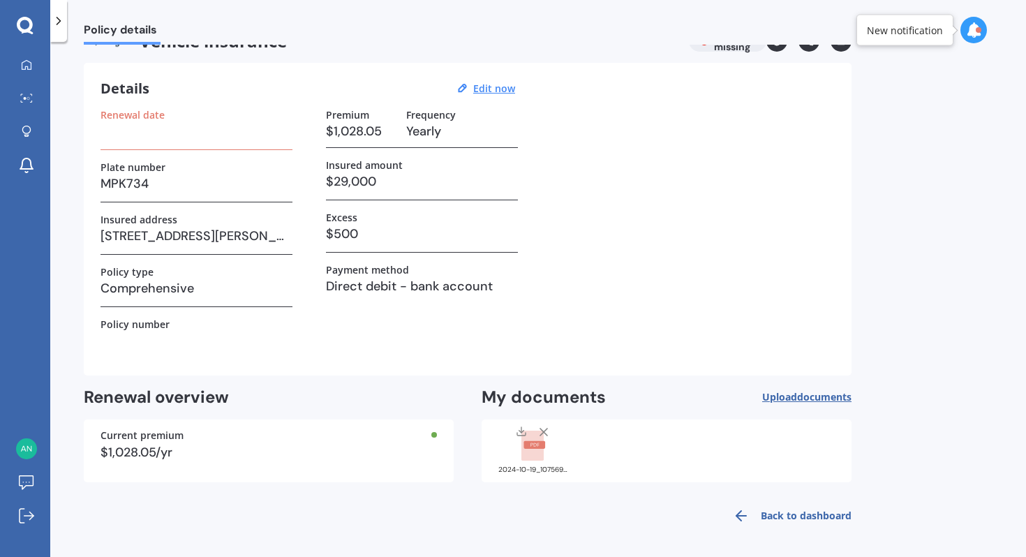
click at [743, 518] on icon at bounding box center [741, 515] width 17 height 17
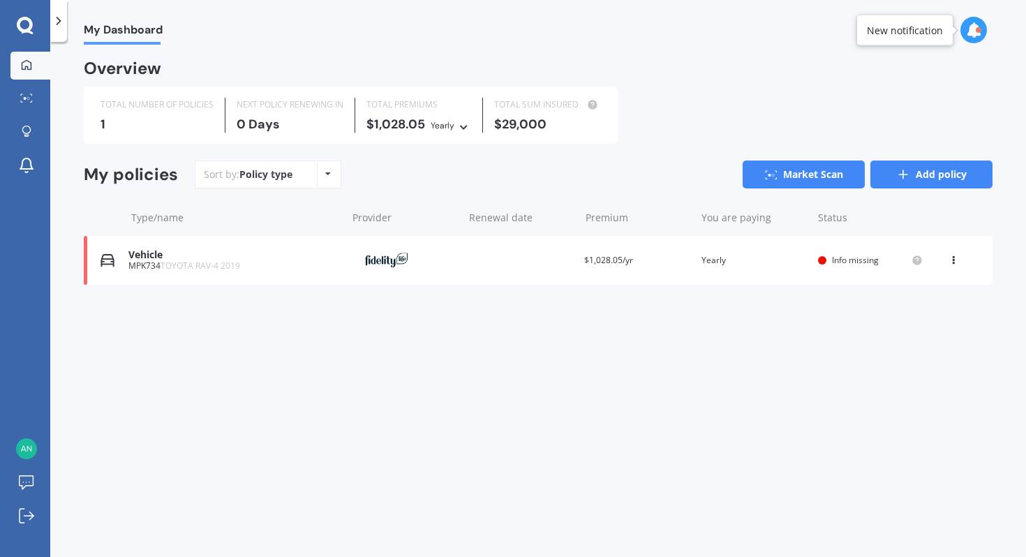
click at [911, 177] on link "Add policy" at bounding box center [931, 174] width 122 height 28
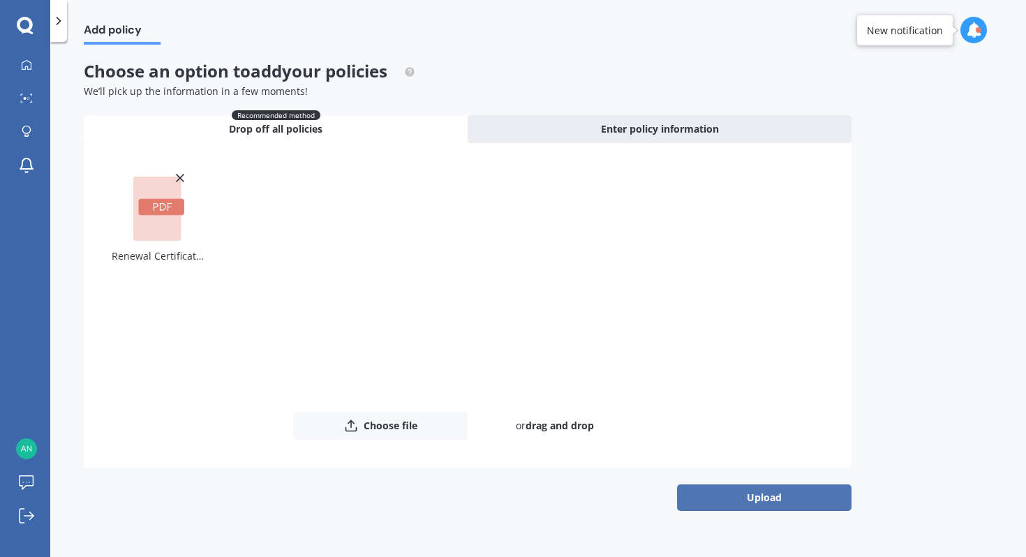
click at [730, 505] on button "Upload" at bounding box center [764, 497] width 174 height 27
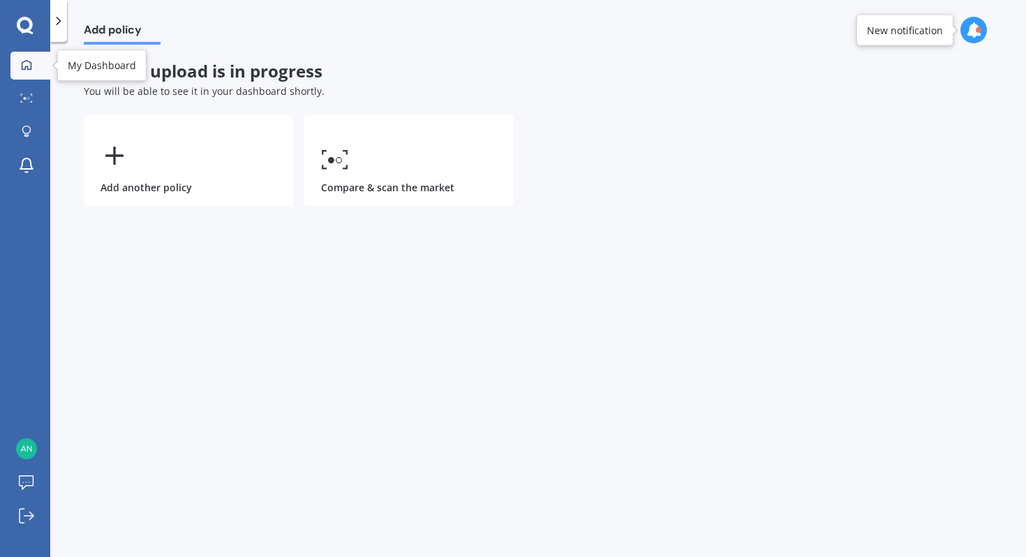
click at [30, 64] on icon at bounding box center [26, 64] width 11 height 11
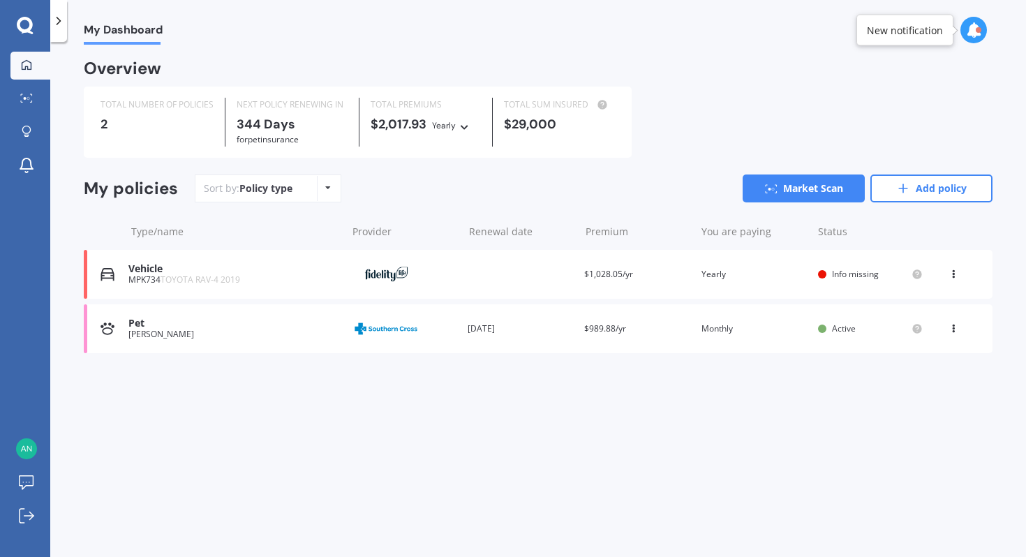
click at [523, 332] on div "Renewal date 10 Aug 2026" at bounding box center [519, 329] width 105 height 14
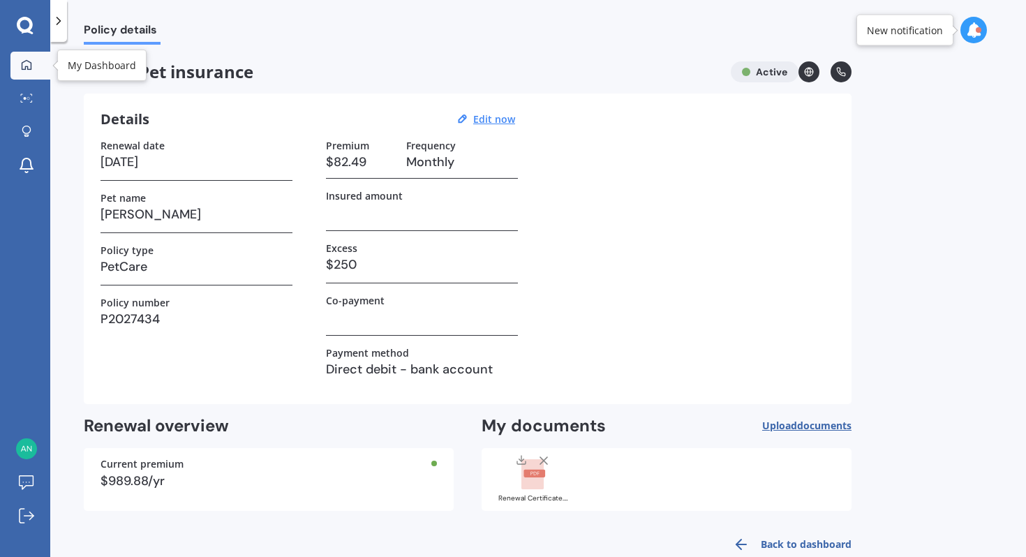
click at [29, 59] on icon at bounding box center [26, 64] width 11 height 11
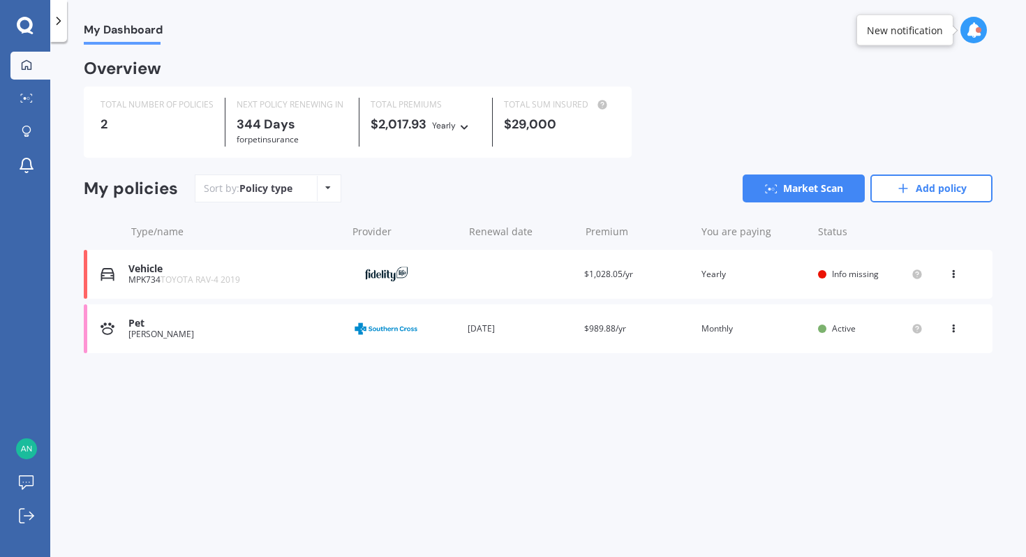
click at [951, 324] on icon at bounding box center [953, 326] width 10 height 8
click at [701, 425] on div "My Dashboard Overview TOTAL NUMBER OF POLICIES 2 NEXT POLICY RENEWING IN 344 Da…" at bounding box center [537, 302] width 975 height 515
click at [645, 336] on div "Premium $989.88/yr" at bounding box center [636, 329] width 105 height 14
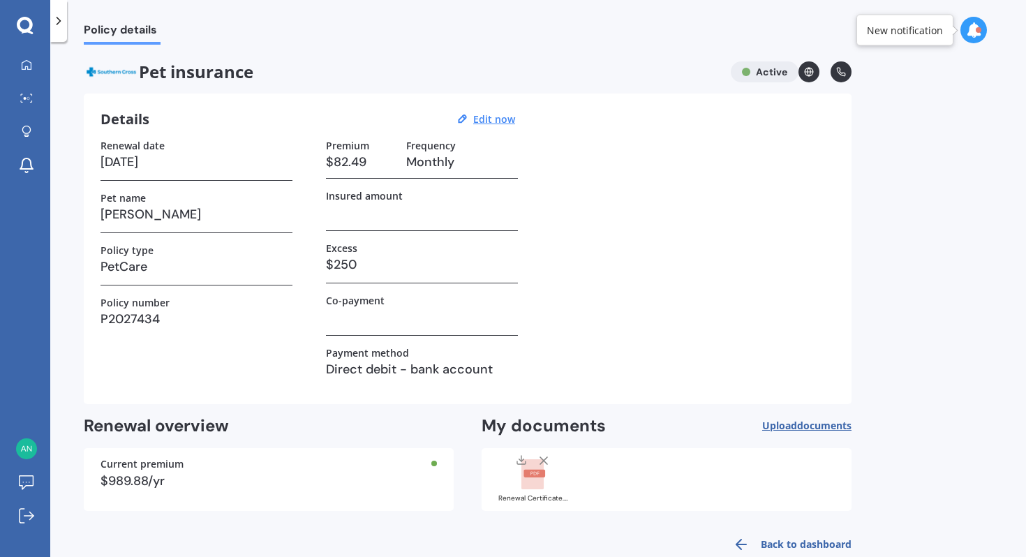
click at [777, 543] on link "Back to dashboard" at bounding box center [787, 543] width 127 height 33
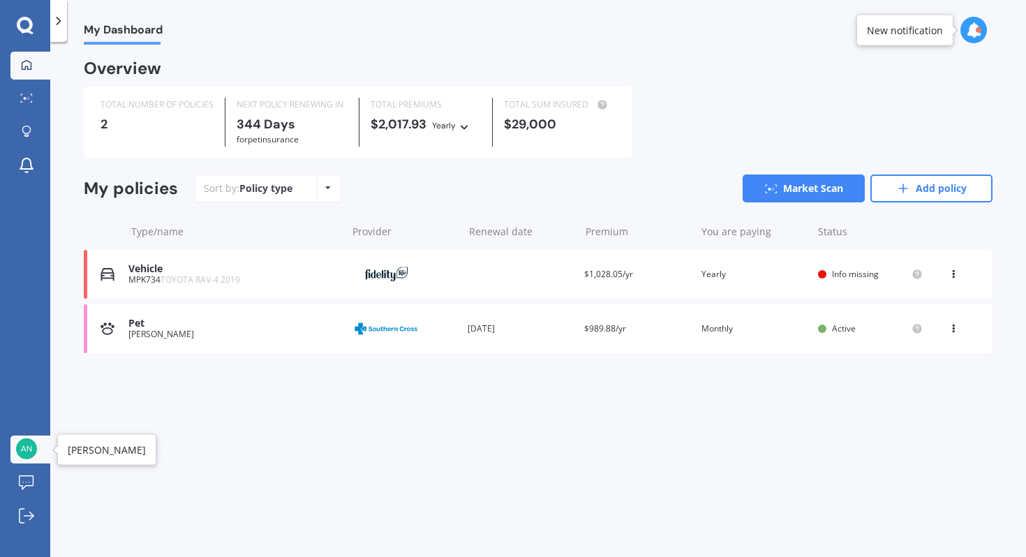
click at [35, 435] on link "Anneliese Nikorima" at bounding box center [30, 449] width 40 height 28
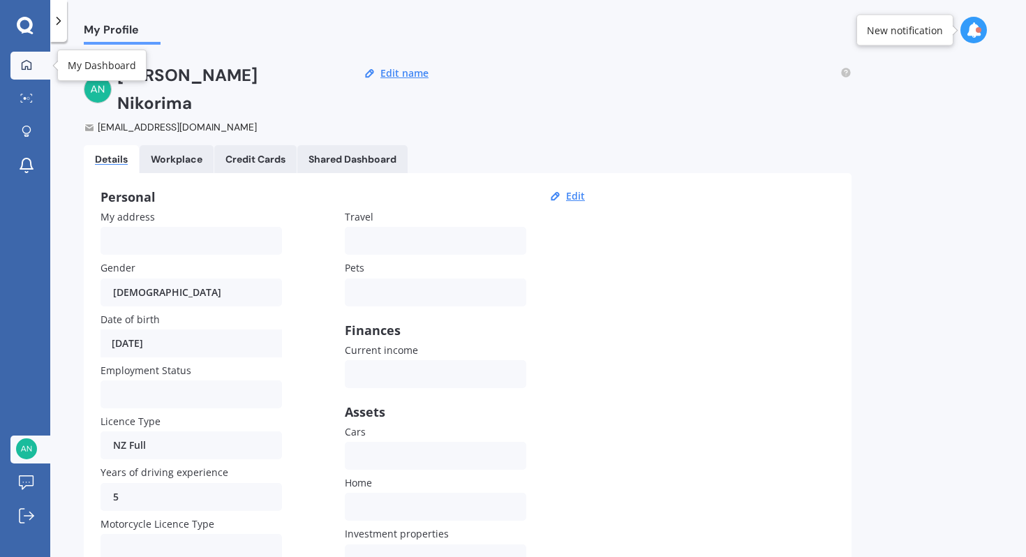
click at [18, 57] on link "My Dashboard" at bounding box center [30, 66] width 40 height 28
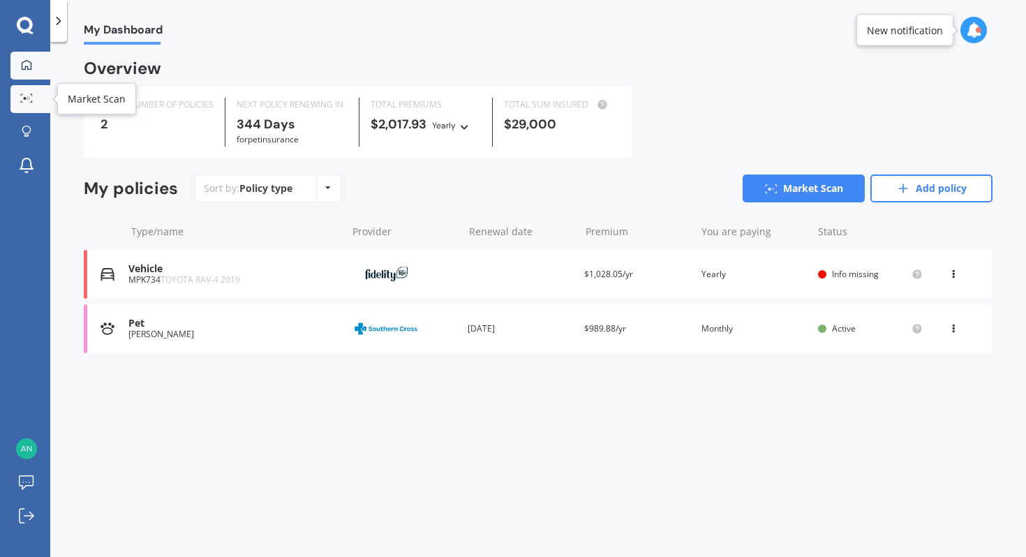
click at [20, 93] on div at bounding box center [26, 98] width 21 height 10
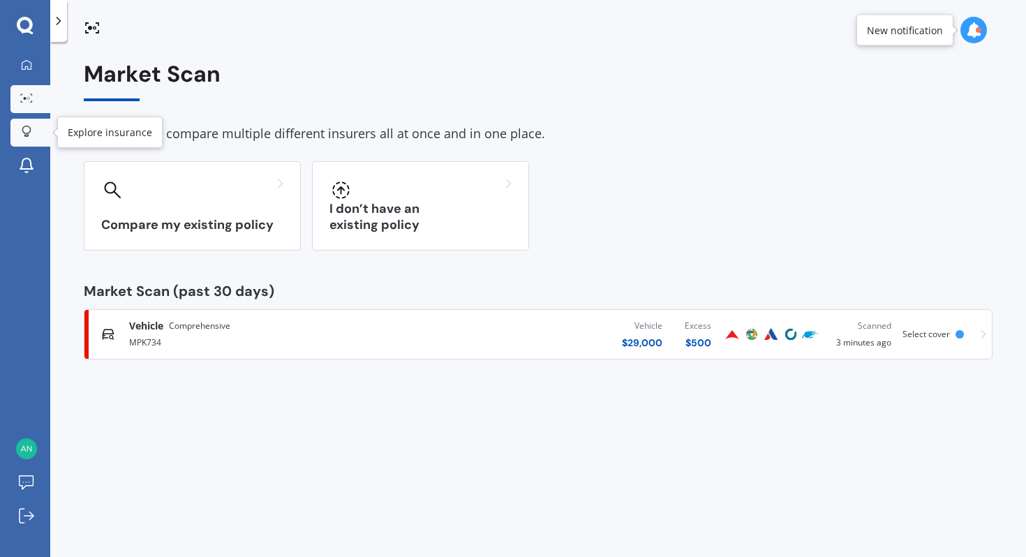
click at [21, 120] on link "Explore insurance" at bounding box center [30, 133] width 40 height 28
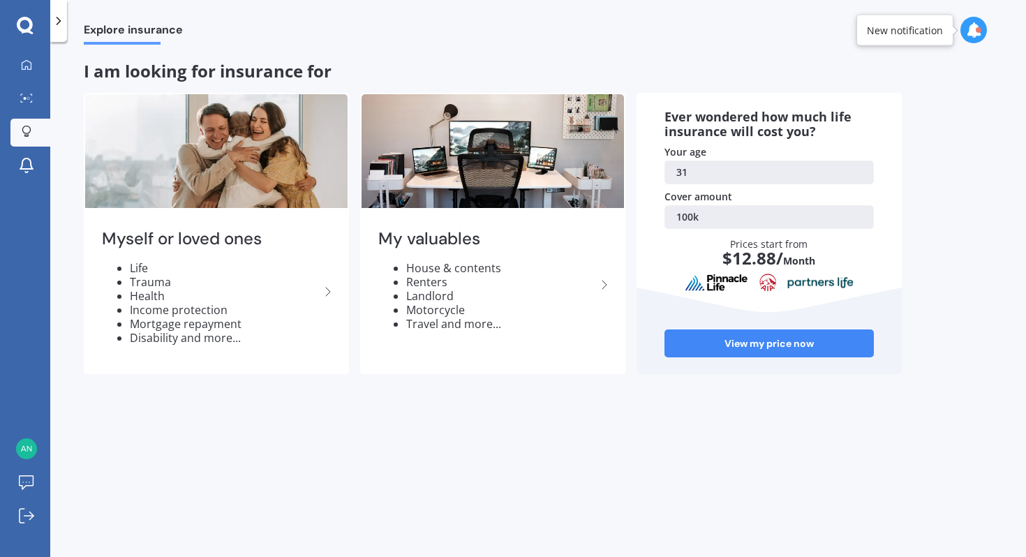
click at [21, 83] on div "My Dashboard Market Scan Explore insurance Notifications" at bounding box center [25, 119] width 50 height 134
click at [21, 93] on icon at bounding box center [26, 97] width 13 height 9
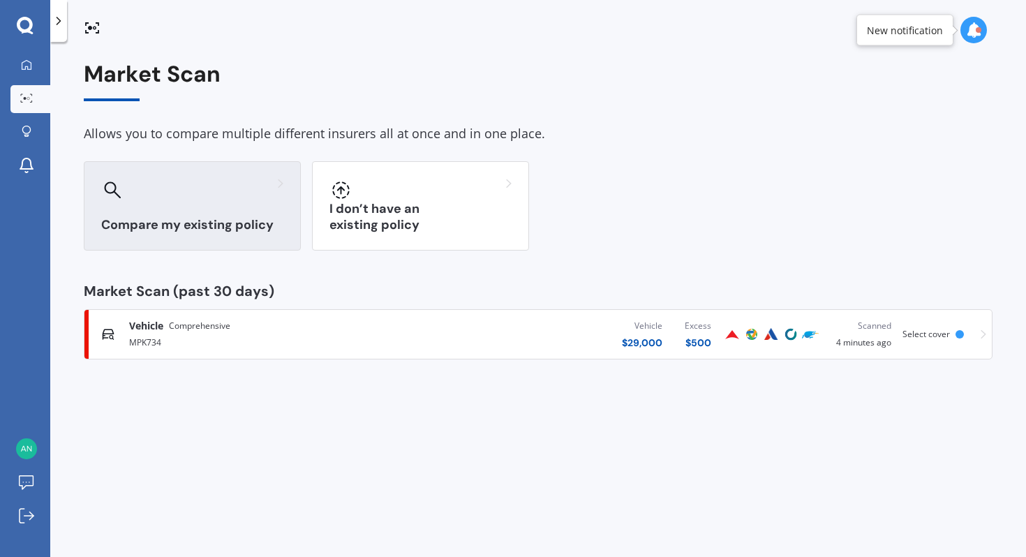
click at [239, 204] on div "Compare my existing policy" at bounding box center [192, 205] width 217 height 89
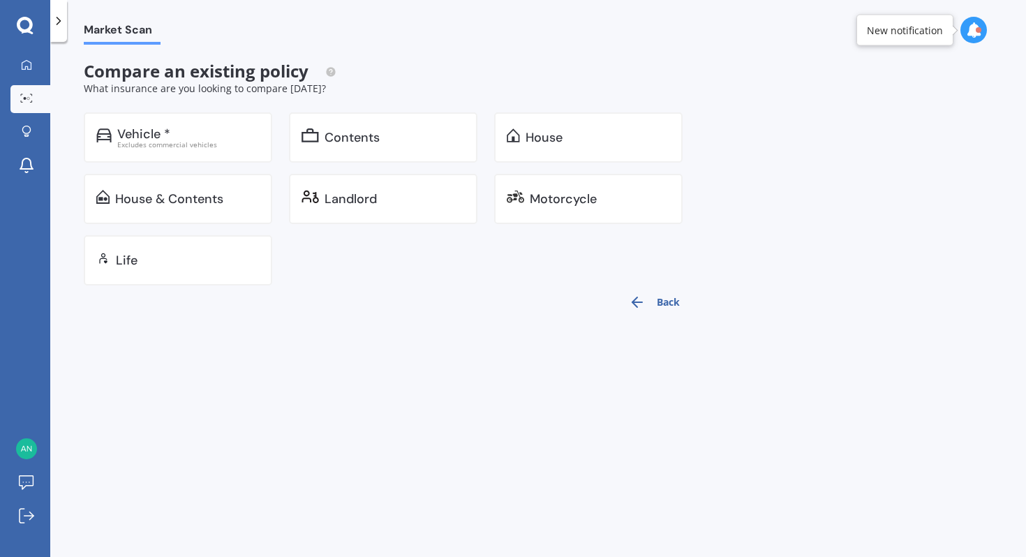
click at [437, 390] on div "Market Scan Compare an existing policy What insurance are you looking to compar…" at bounding box center [537, 302] width 975 height 515
click at [218, 179] on div "House & Contents" at bounding box center [178, 199] width 188 height 50
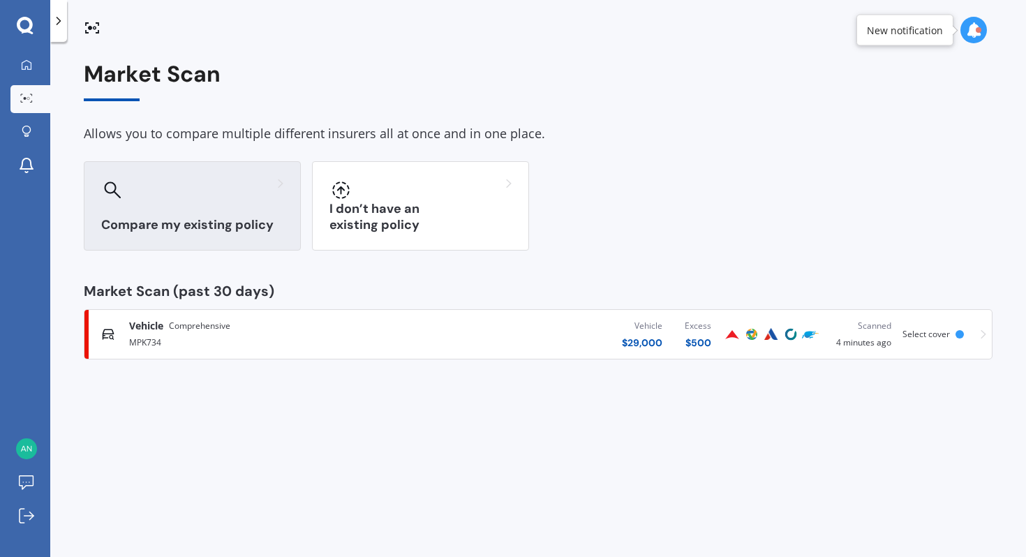
click at [253, 213] on div "Compare my existing policy" at bounding box center [192, 205] width 217 height 89
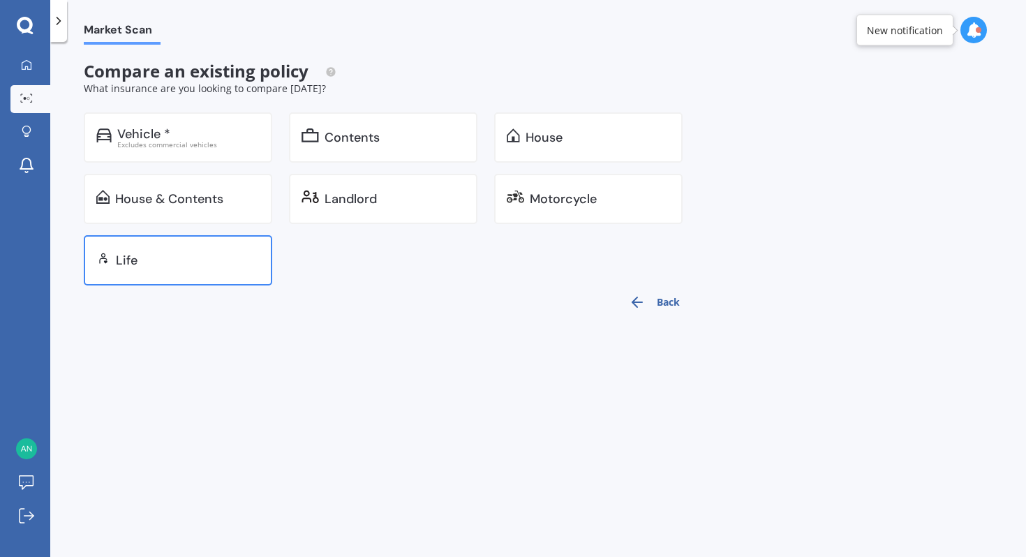
click at [220, 250] on div "Life" at bounding box center [178, 260] width 188 height 50
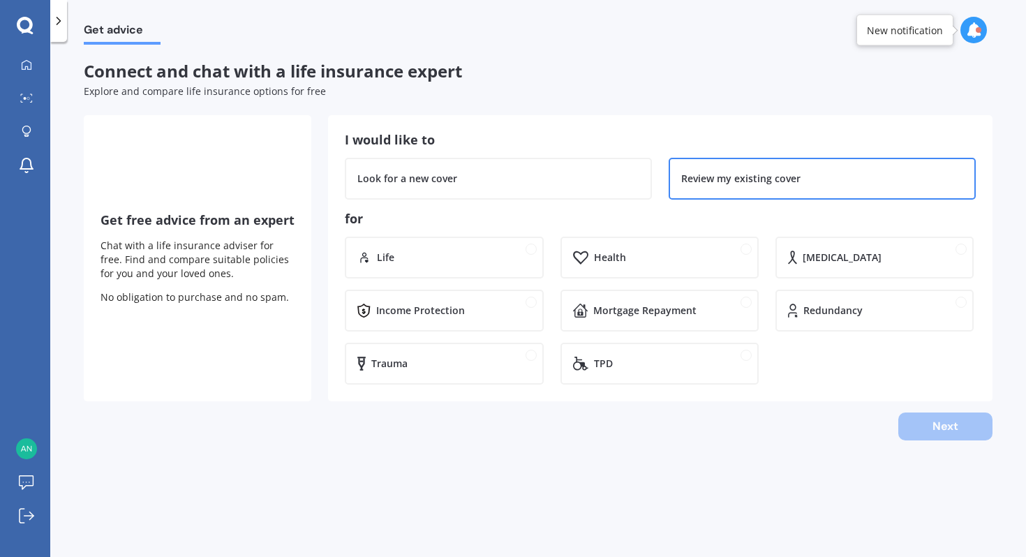
click at [733, 163] on div "Review my existing cover" at bounding box center [821, 179] width 307 height 42
click at [664, 246] on div "Health" at bounding box center [659, 258] width 198 height 42
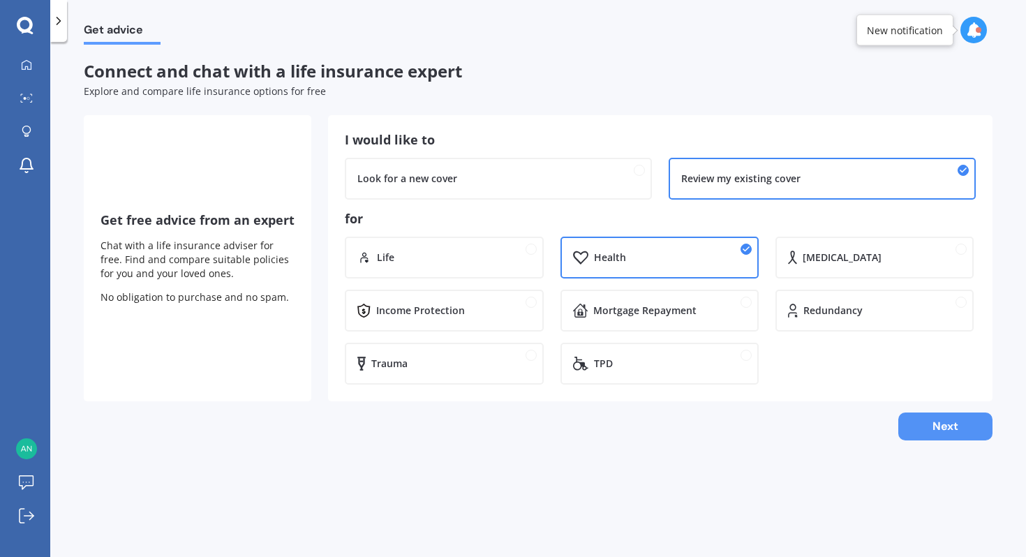
click at [932, 432] on button "Next" at bounding box center [945, 426] width 94 height 28
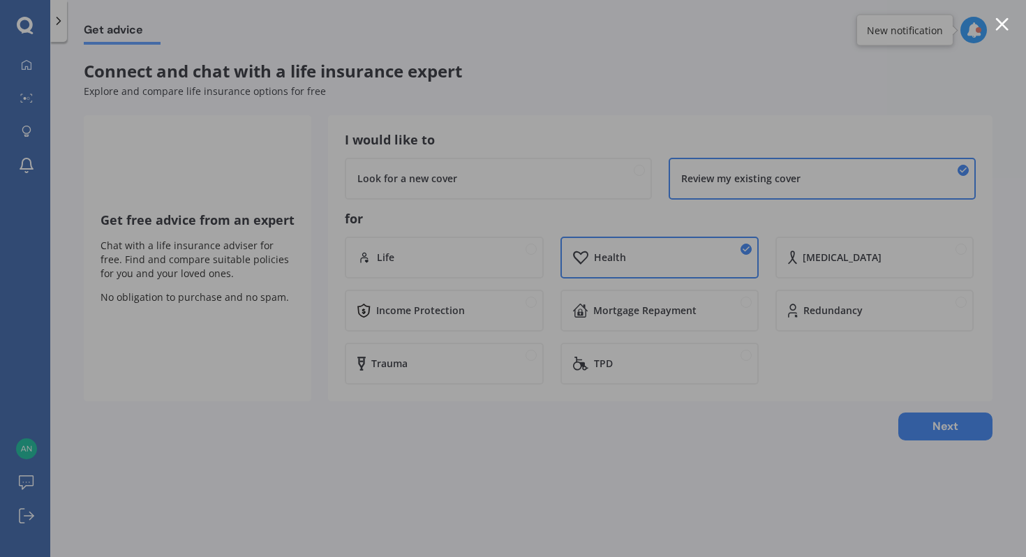
click at [680, 31] on div at bounding box center [513, 278] width 1026 height 557
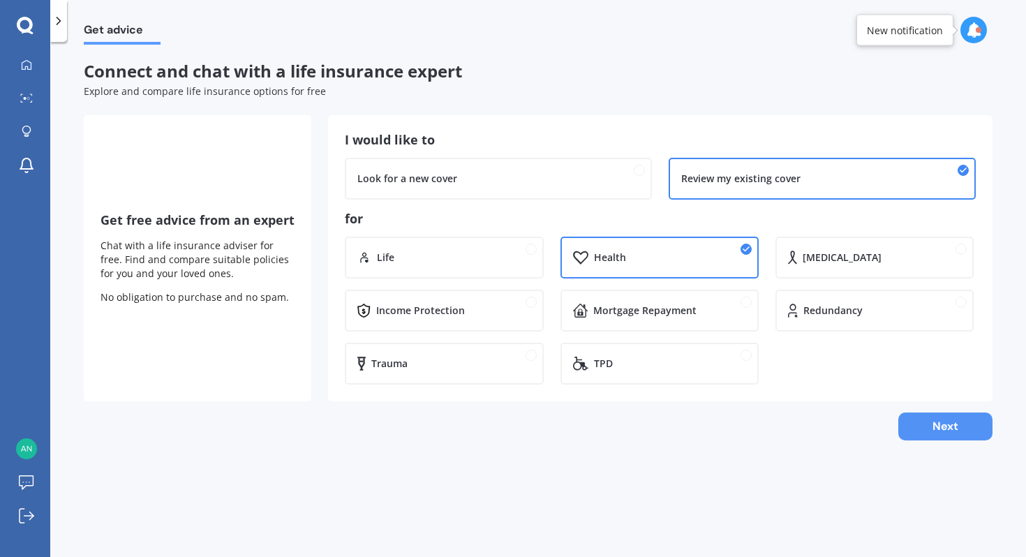
click at [915, 426] on button "Next" at bounding box center [945, 426] width 94 height 28
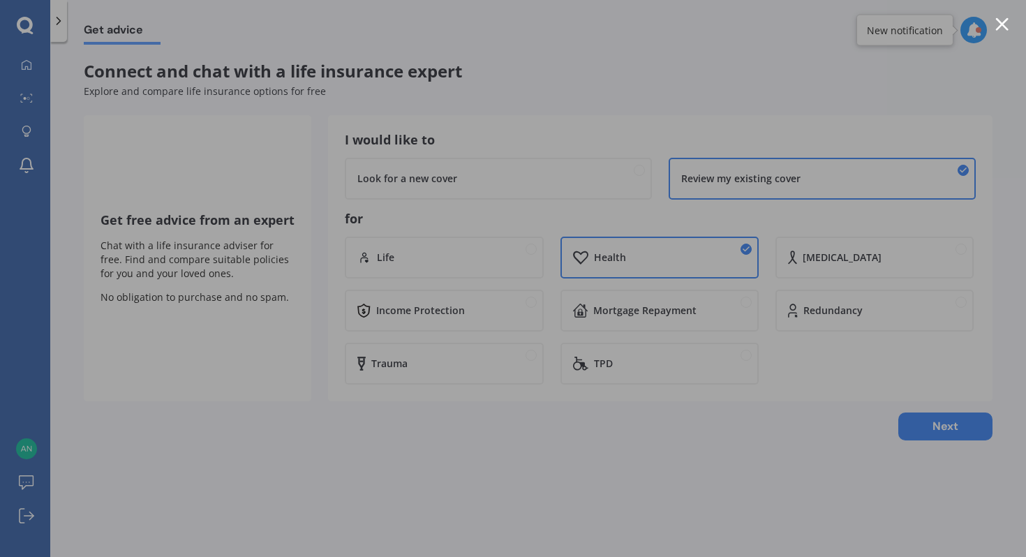
click at [996, 26] on div at bounding box center [1001, 23] width 13 height 13
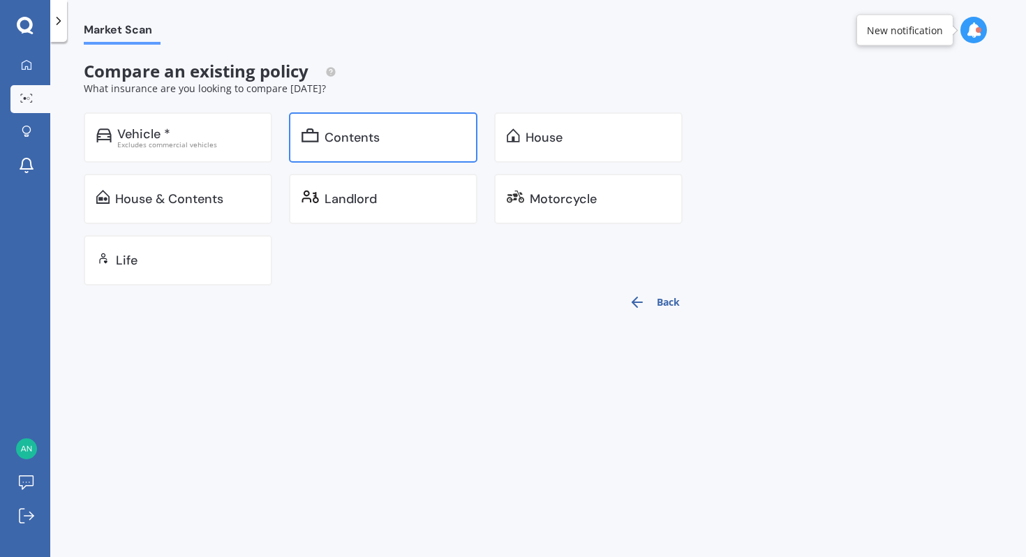
click at [354, 145] on div "Contents" at bounding box center [383, 137] width 188 height 50
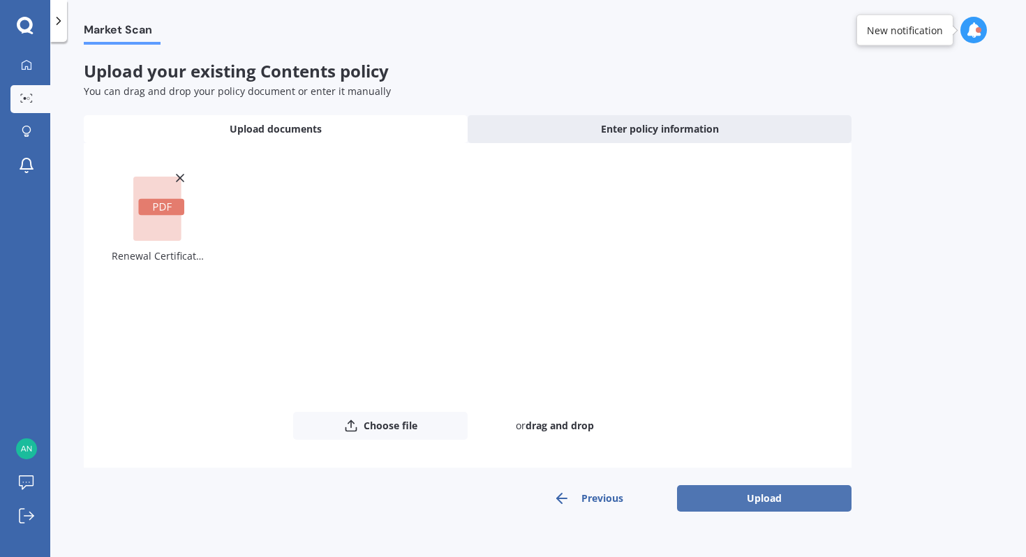
click at [682, 500] on button "Upload" at bounding box center [764, 498] width 174 height 27
